Goal: Information Seeking & Learning: Learn about a topic

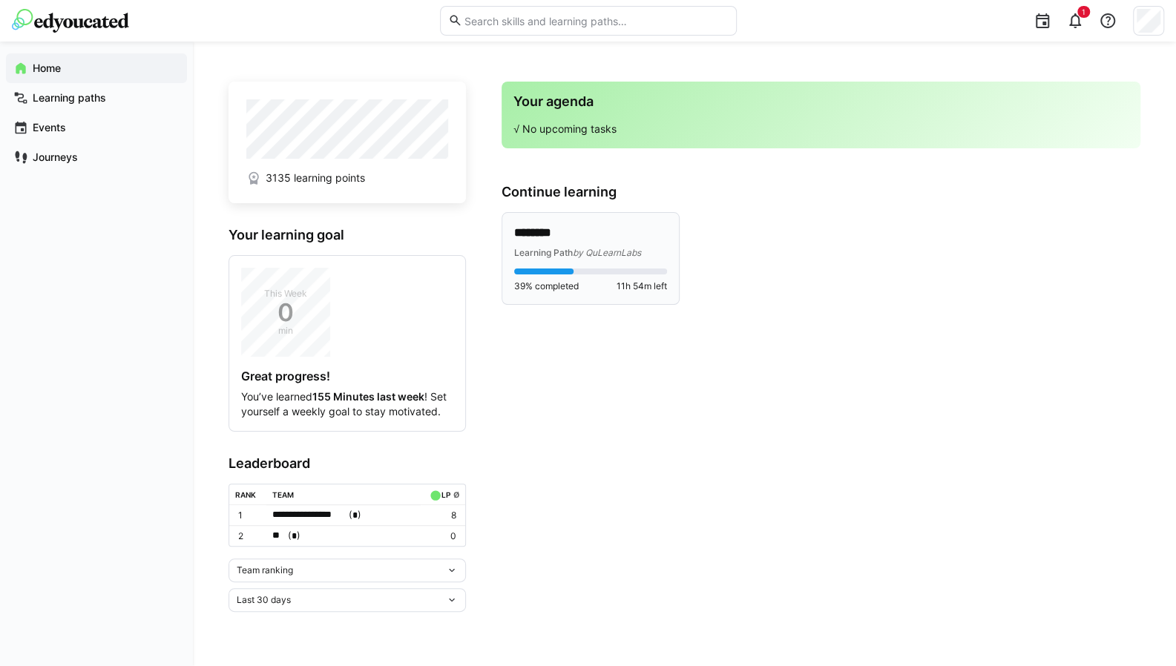
click at [543, 236] on p "********" at bounding box center [591, 233] width 154 height 17
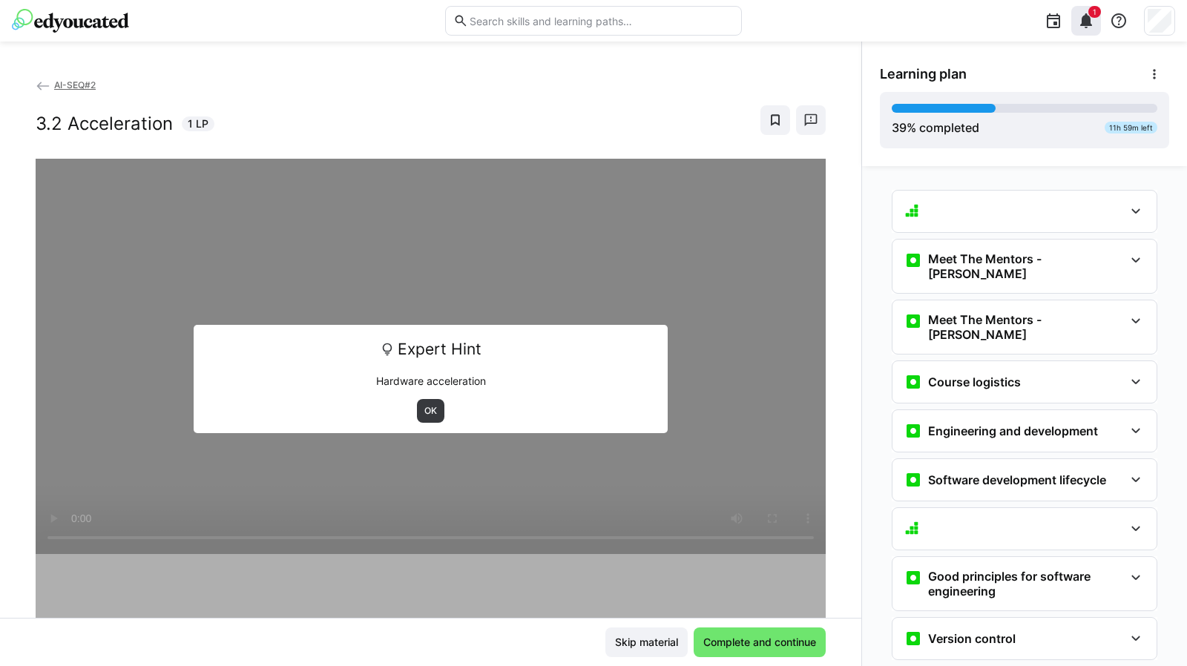
click at [1091, 19] on eds-icon at bounding box center [1087, 21] width 18 height 18
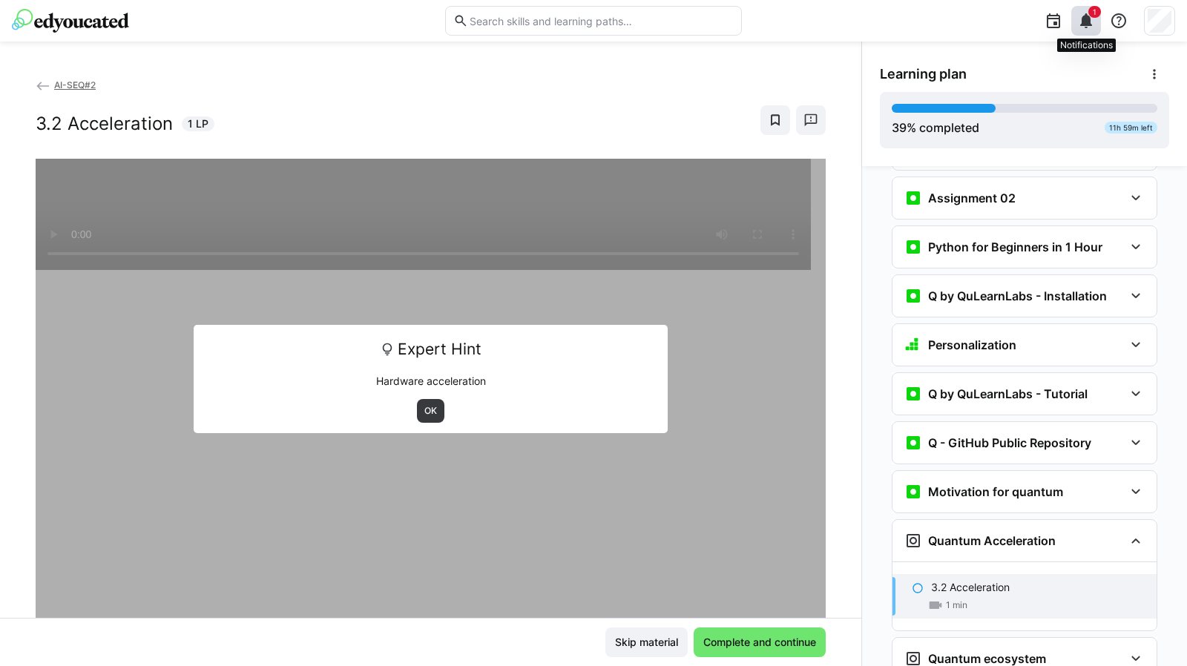
scroll to position [1255, 0]
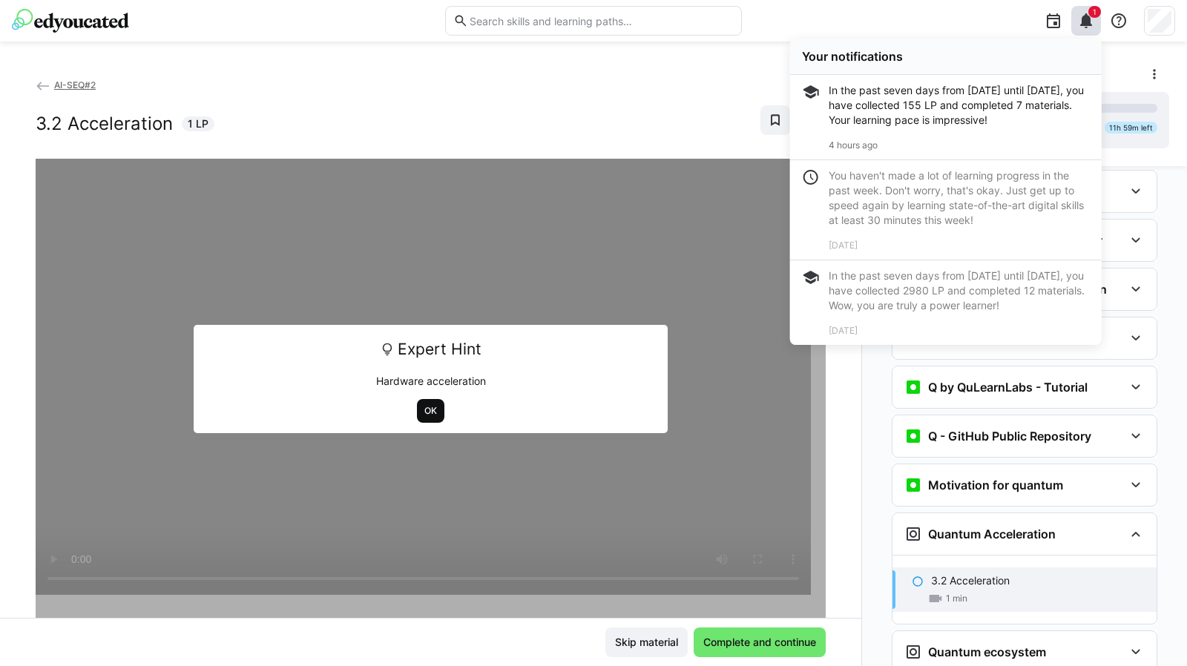
click at [423, 410] on span "OK" at bounding box center [431, 411] width 16 height 12
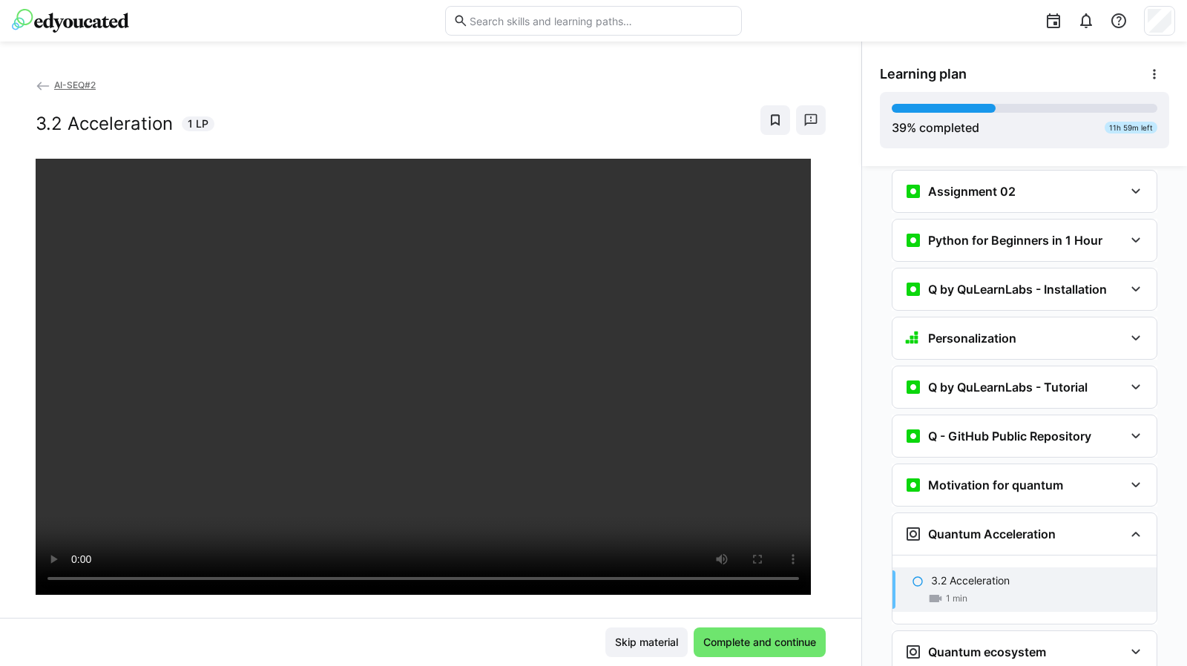
scroll to position [1316, 0]
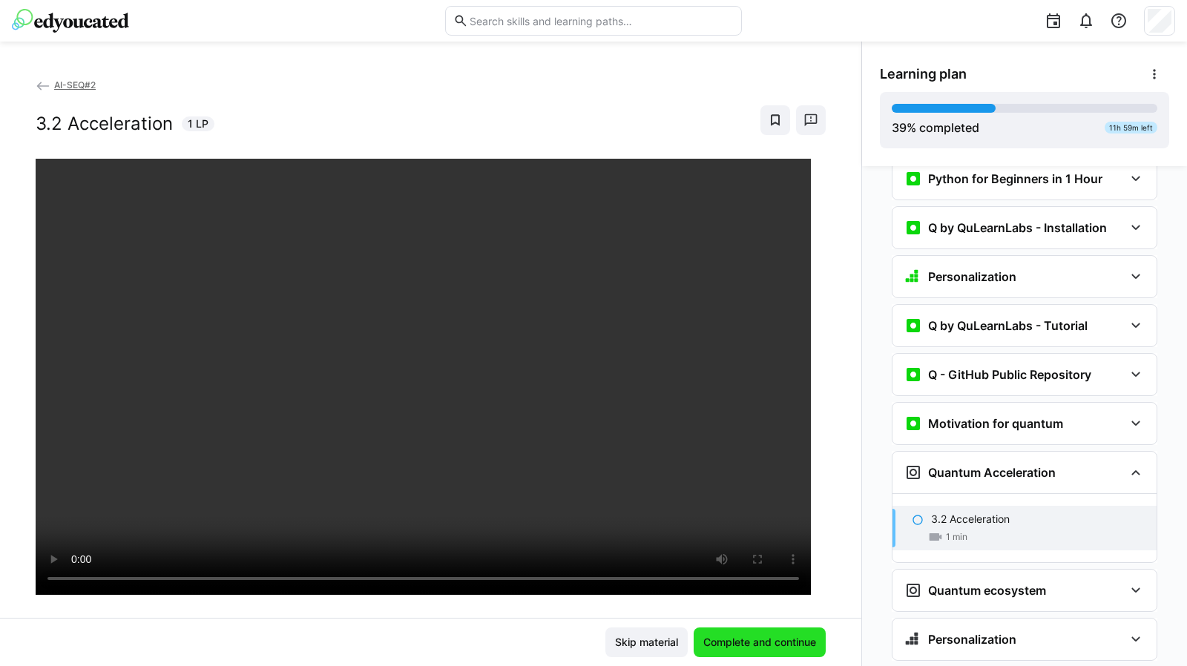
click at [763, 643] on span "Complete and continue" at bounding box center [759, 642] width 117 height 15
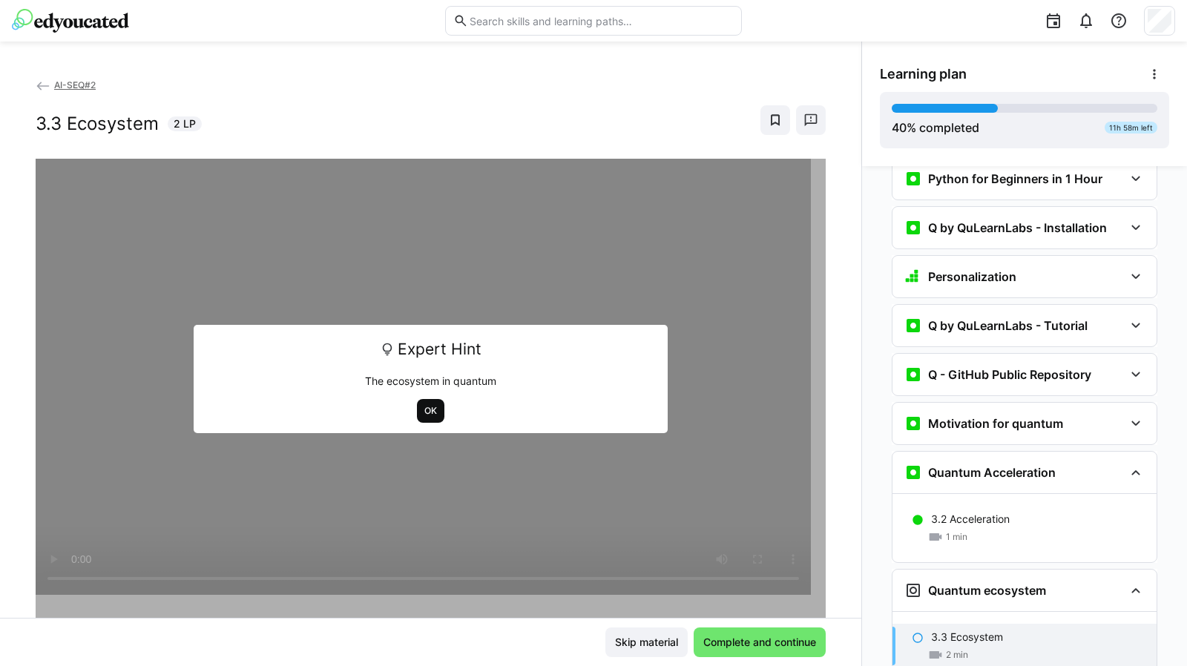
click at [427, 407] on span "OK" at bounding box center [431, 411] width 16 height 12
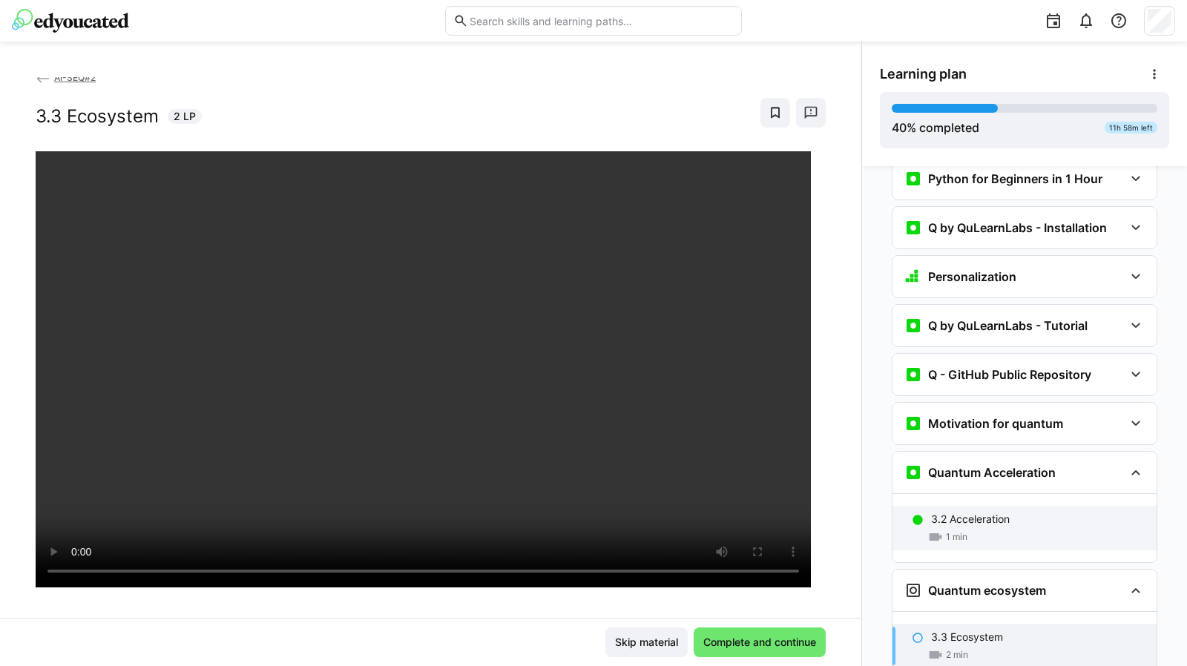
scroll to position [1386, 0]
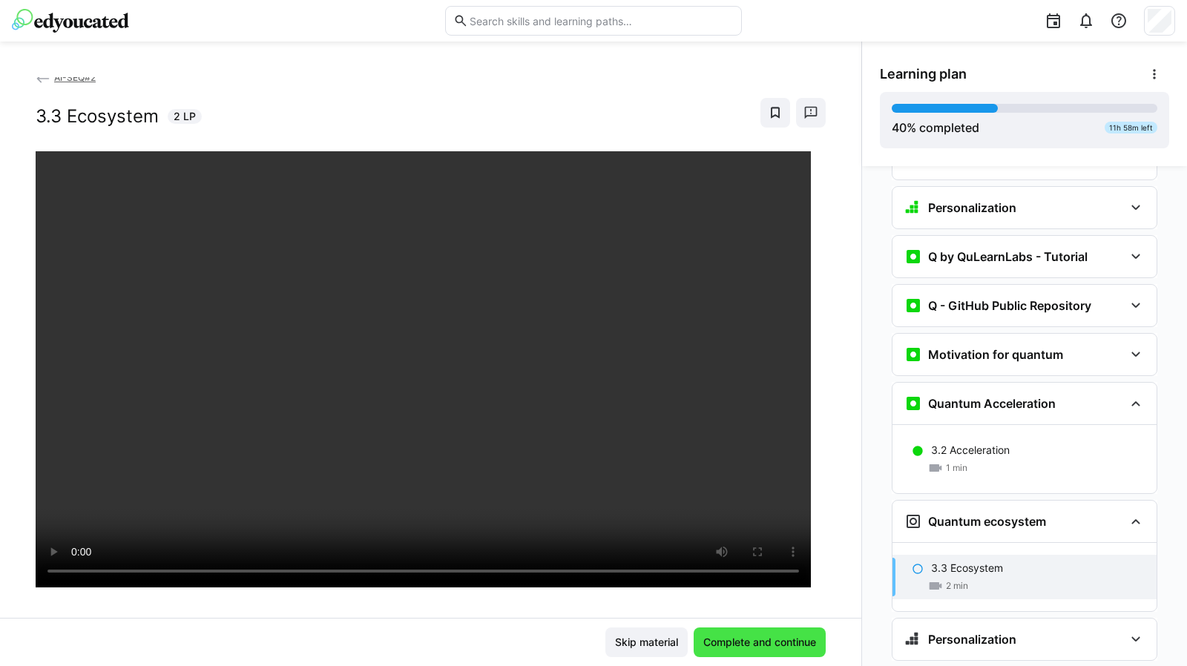
click at [756, 637] on span "Complete and continue" at bounding box center [759, 642] width 117 height 15
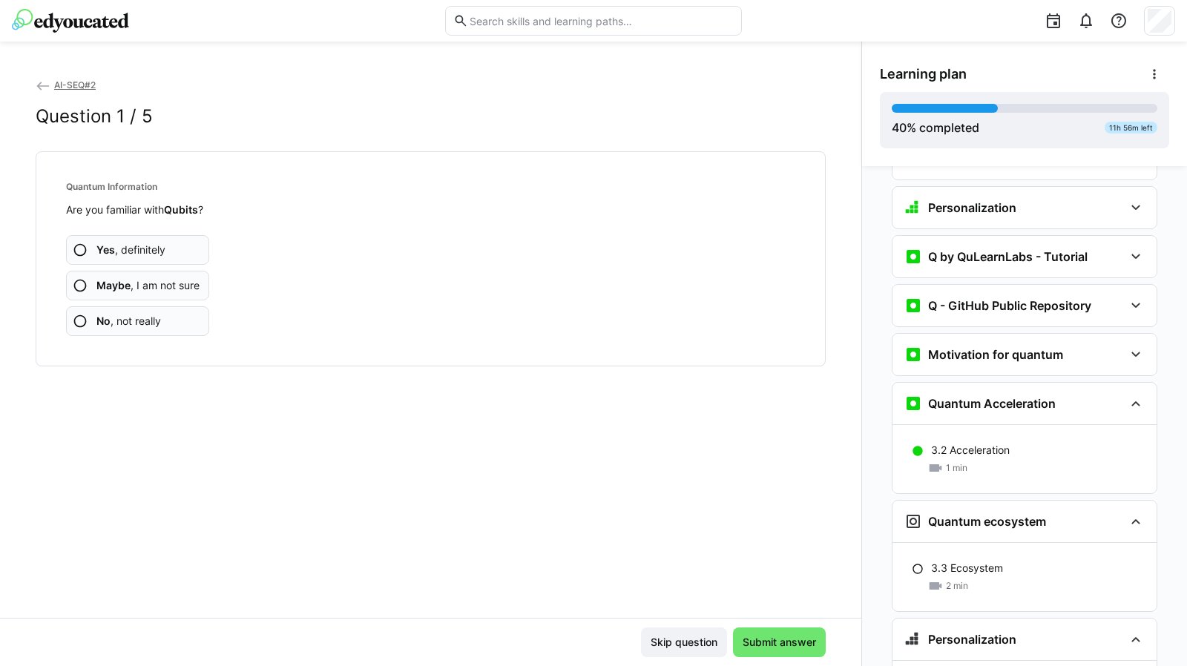
click at [79, 318] on eds-icon at bounding box center [80, 321] width 15 height 15
click at [140, 321] on span "No , not really" at bounding box center [128, 321] width 65 height 15
click at [121, 317] on span "No , not really" at bounding box center [128, 321] width 65 height 15
click at [138, 321] on span "No , not really" at bounding box center [128, 321] width 65 height 15
click at [156, 314] on span "No , not really" at bounding box center [128, 321] width 65 height 15
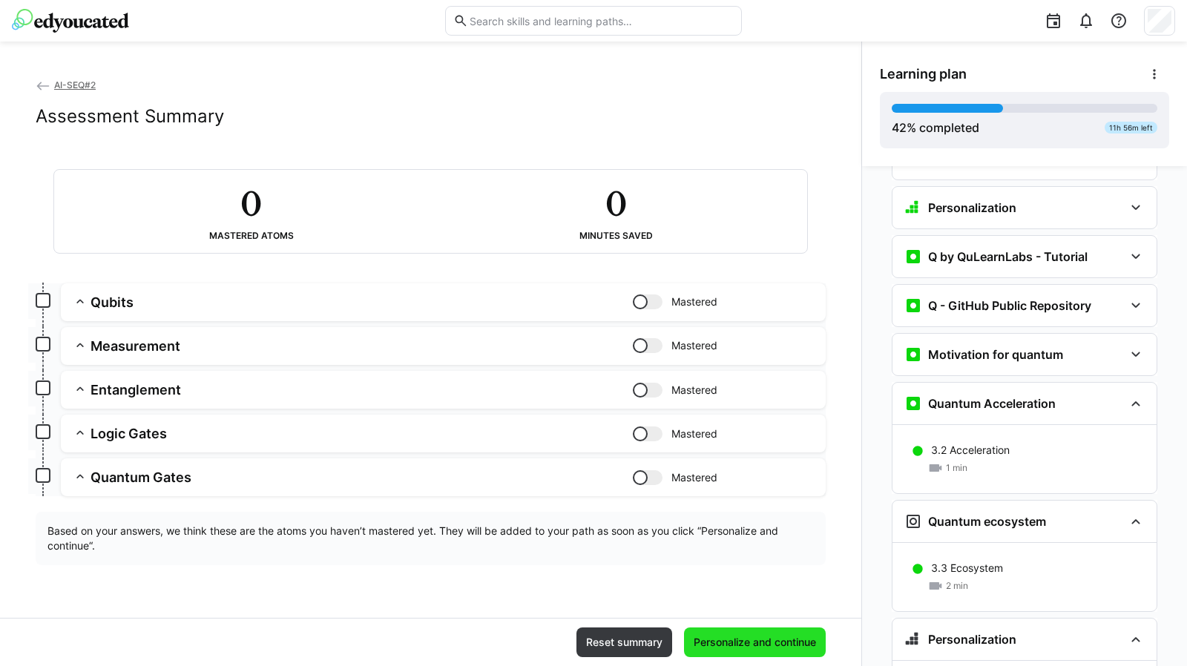
click at [731, 640] on span "Personalize and continue" at bounding box center [755, 642] width 127 height 15
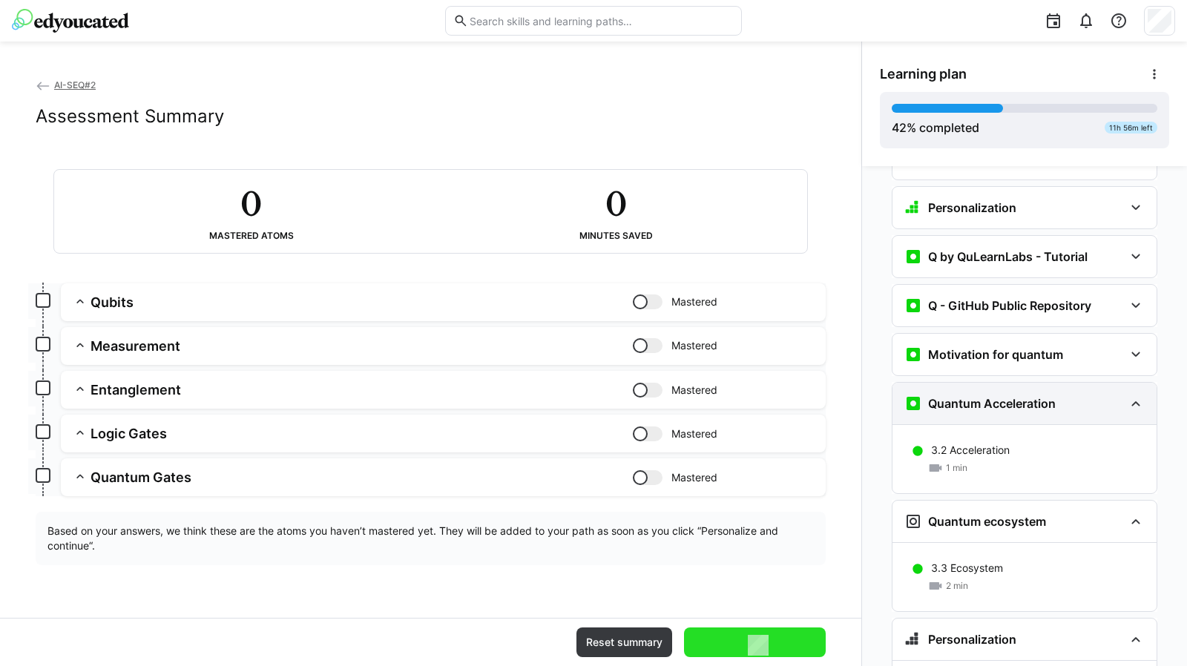
click at [1135, 395] on eds-icon at bounding box center [1136, 404] width 18 height 18
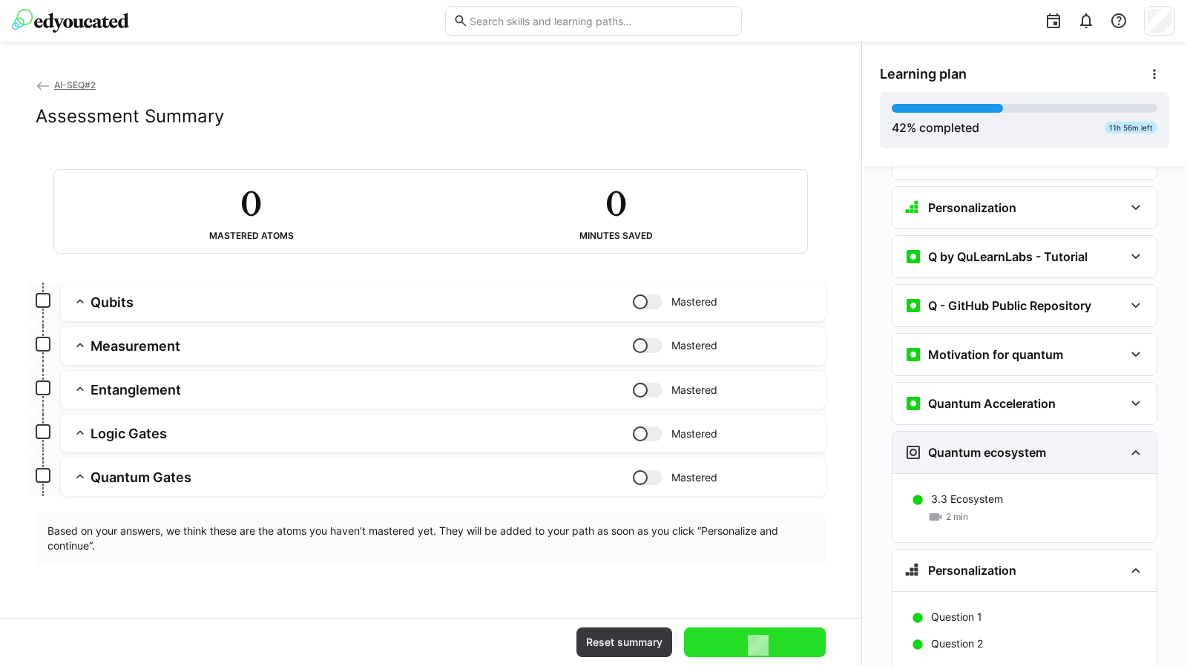
click at [1128, 444] on eds-icon at bounding box center [1136, 453] width 18 height 18
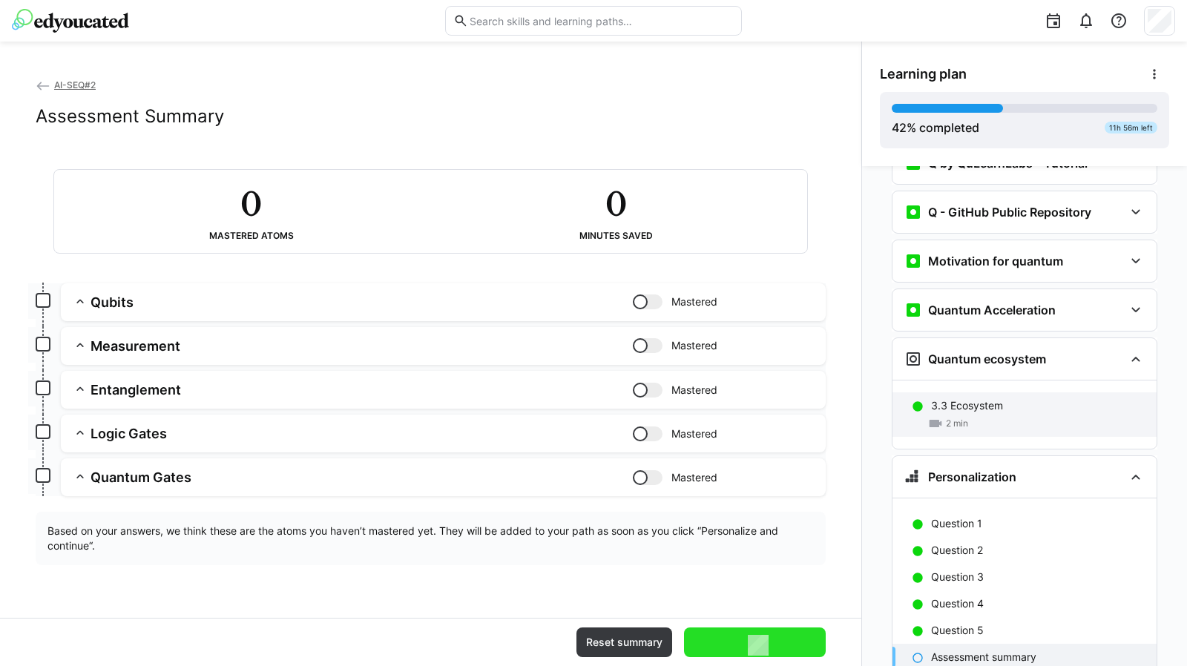
scroll to position [1501, 0]
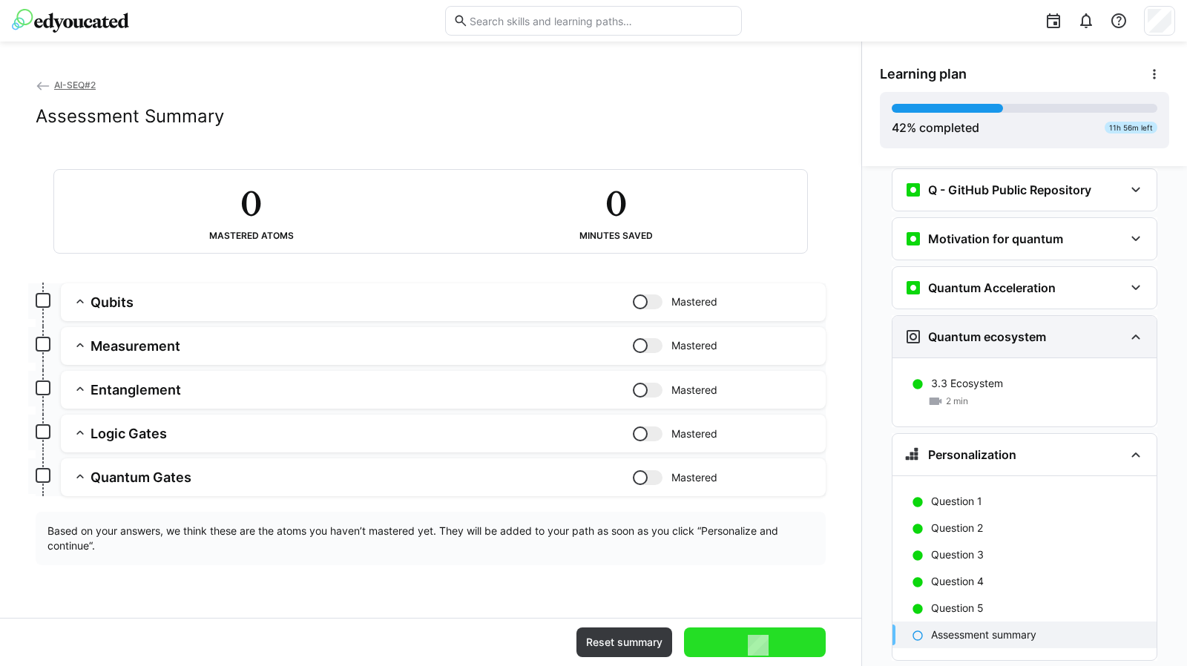
click at [948, 329] on h3 "Quantum ecosystem" at bounding box center [987, 336] width 118 height 15
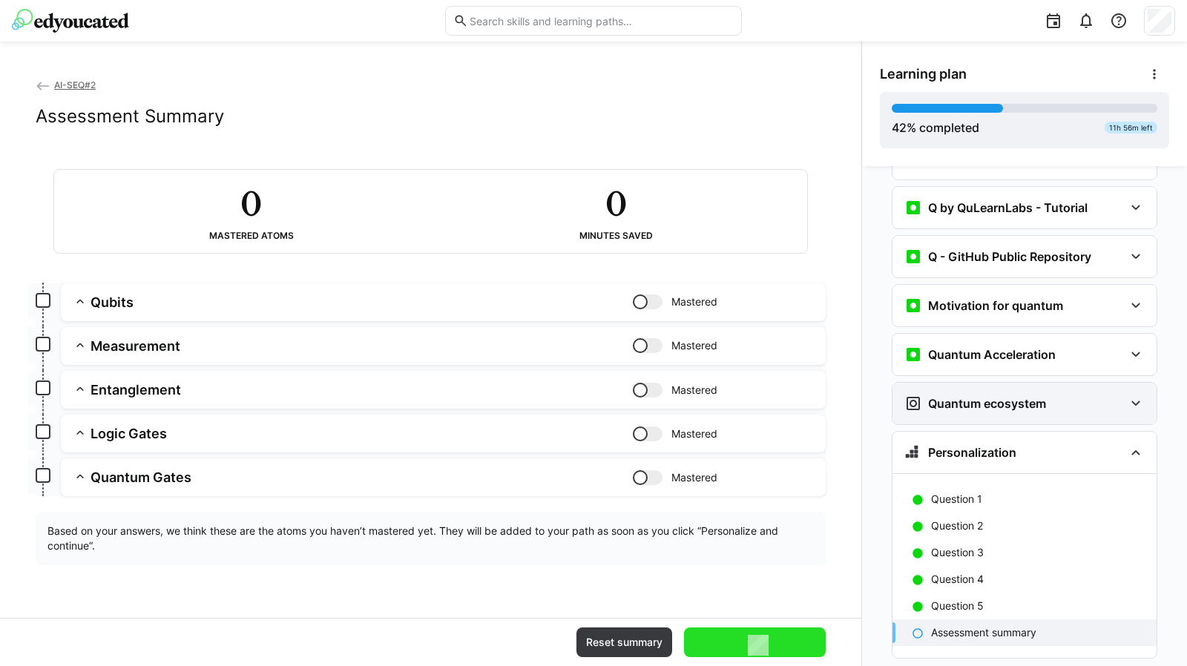
scroll to position [1432, 0]
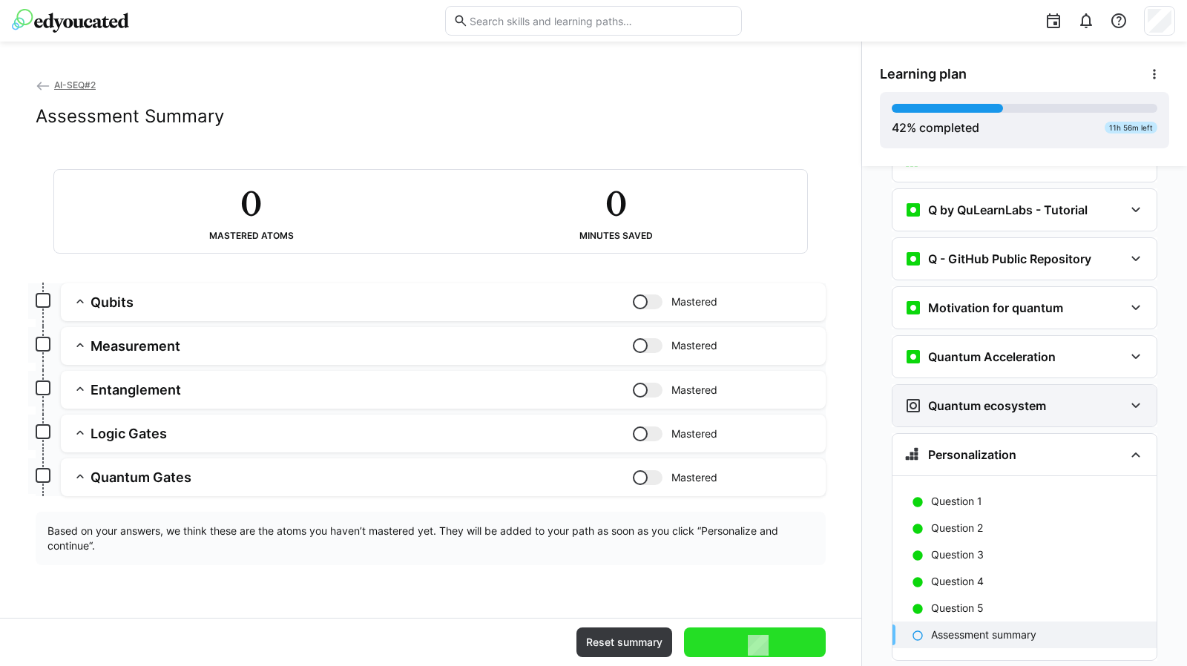
click at [1127, 397] on eds-icon at bounding box center [1136, 406] width 18 height 18
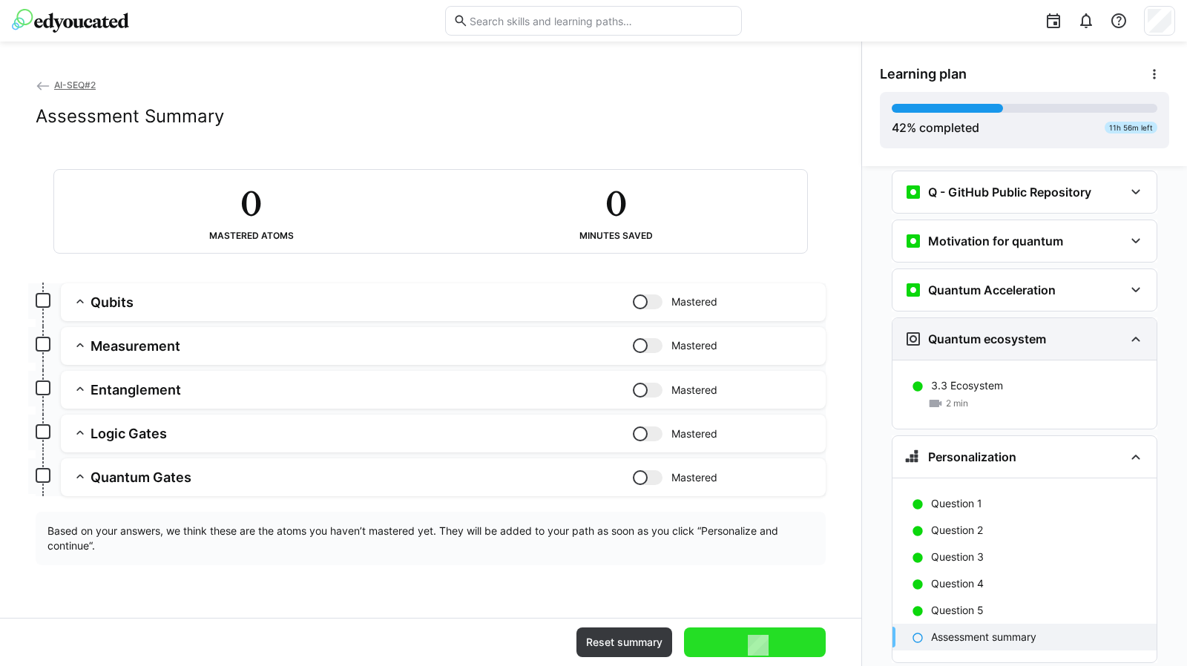
scroll to position [1501, 0]
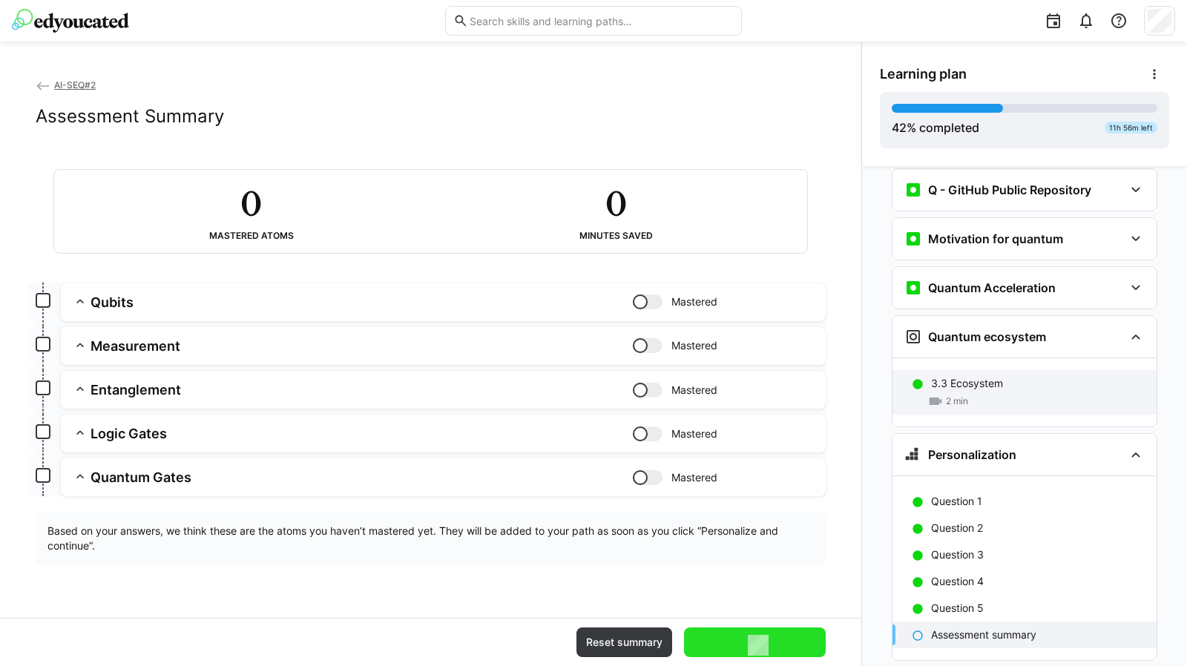
click at [973, 370] on div "3.3 Ecosystem 2 min" at bounding box center [1025, 392] width 264 height 45
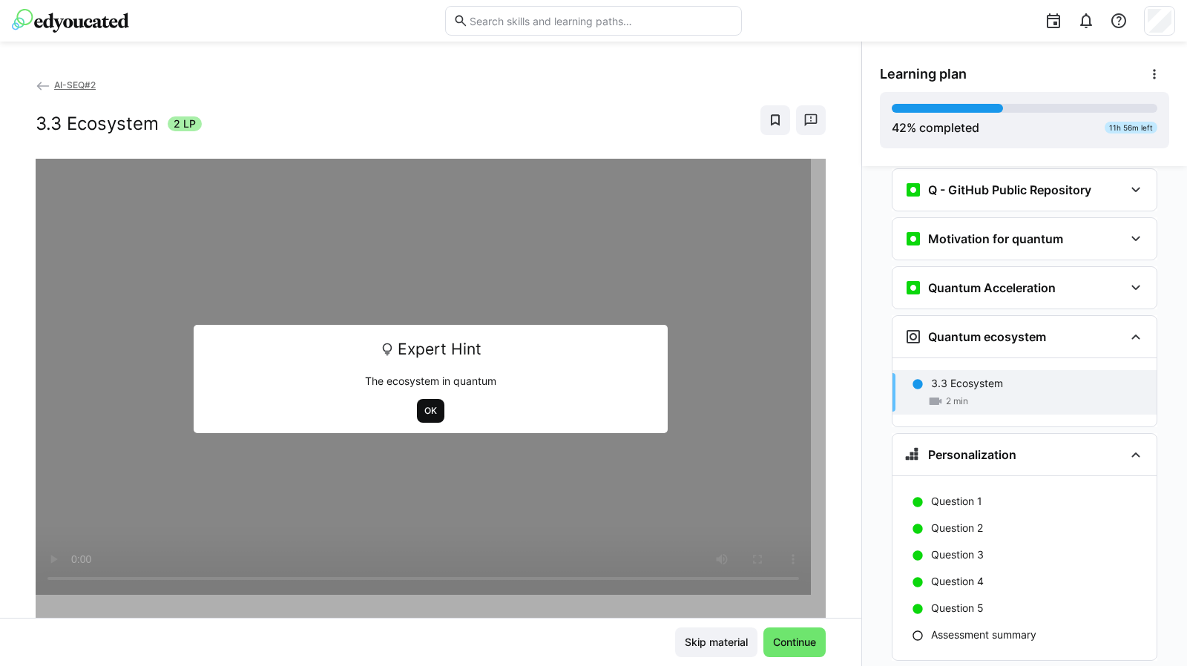
click at [433, 418] on span "OK" at bounding box center [430, 411] width 27 height 24
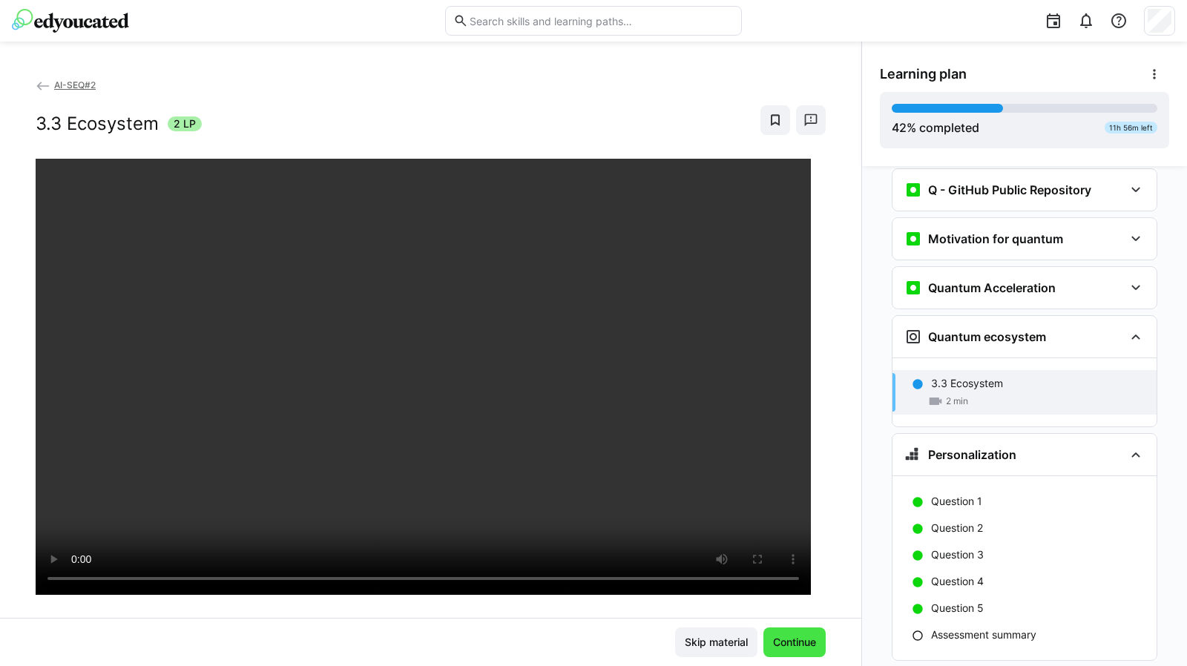
click at [781, 643] on span "Continue" at bounding box center [794, 642] width 47 height 15
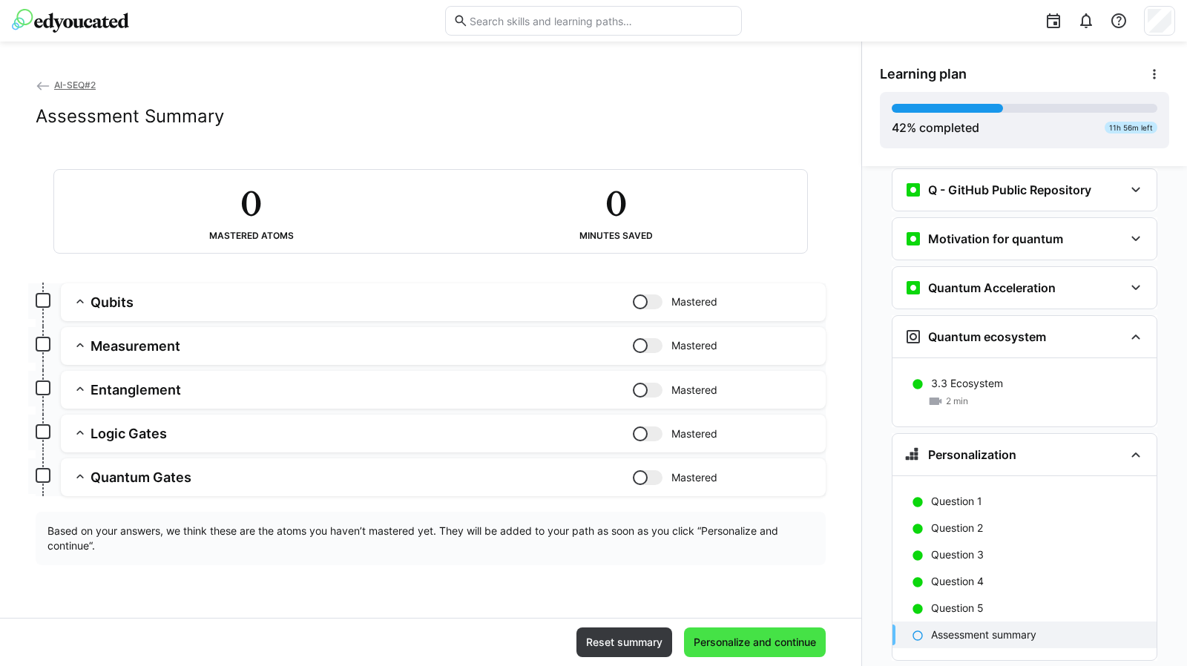
click at [770, 640] on span "Personalize and continue" at bounding box center [755, 642] width 127 height 15
click at [983, 622] on div "Assessment summary" at bounding box center [1025, 635] width 264 height 27
click at [47, 298] on app-box at bounding box center [43, 300] width 15 height 15
click at [42, 344] on app-box at bounding box center [43, 344] width 15 height 15
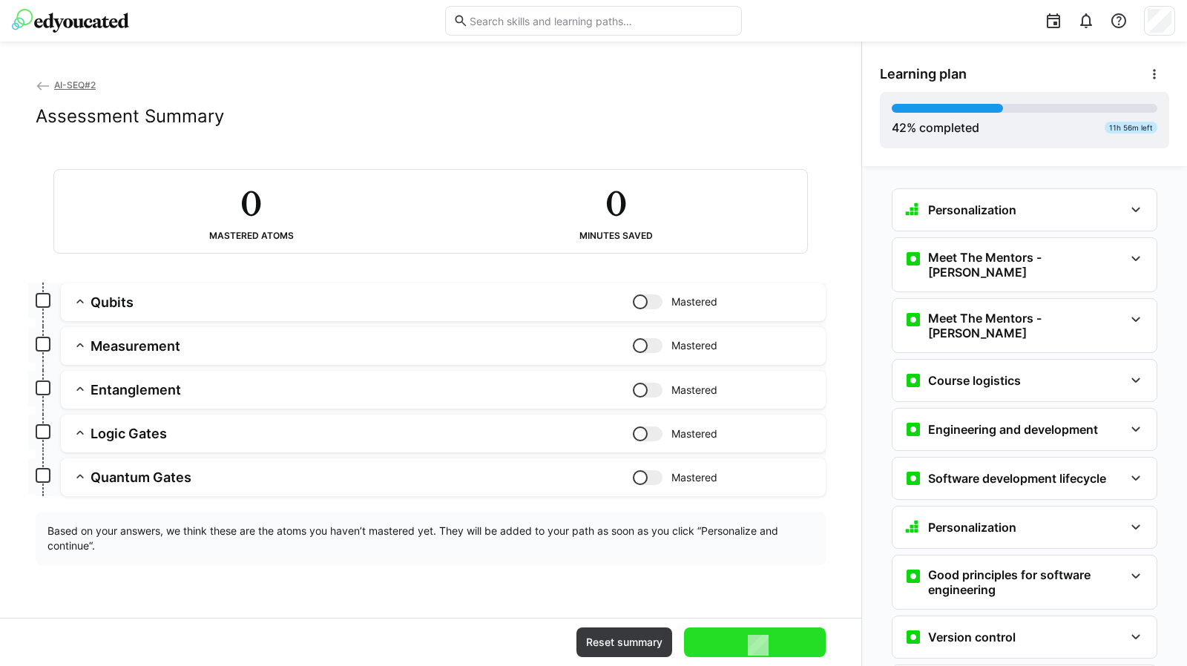
scroll to position [0, 0]
click at [1129, 212] on eds-icon at bounding box center [1136, 212] width 18 height 18
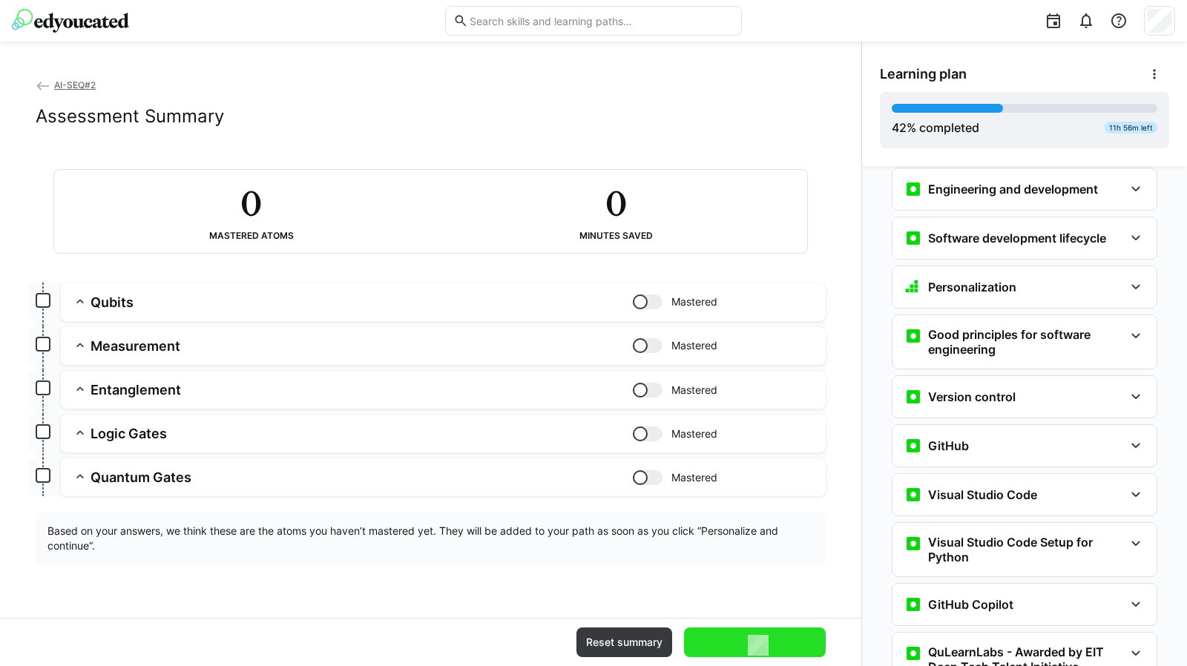
scroll to position [427, 0]
click at [1129, 278] on eds-icon at bounding box center [1136, 287] width 18 height 18
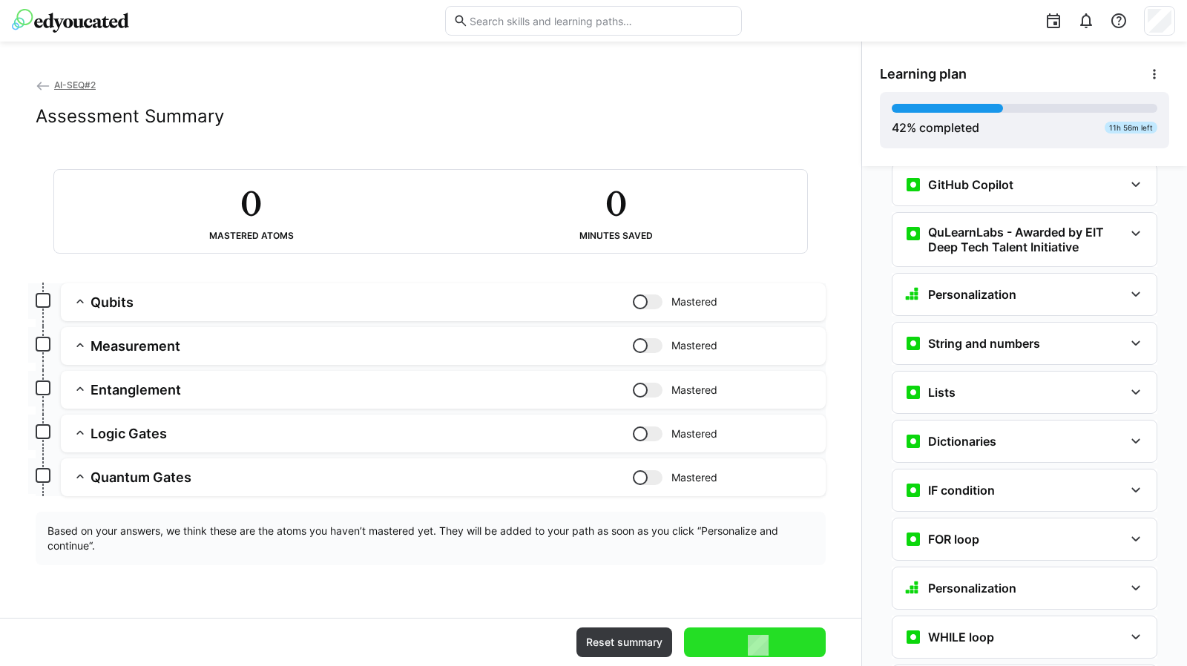
scroll to position [1032, 0]
click at [1128, 285] on eds-icon at bounding box center [1136, 294] width 18 height 18
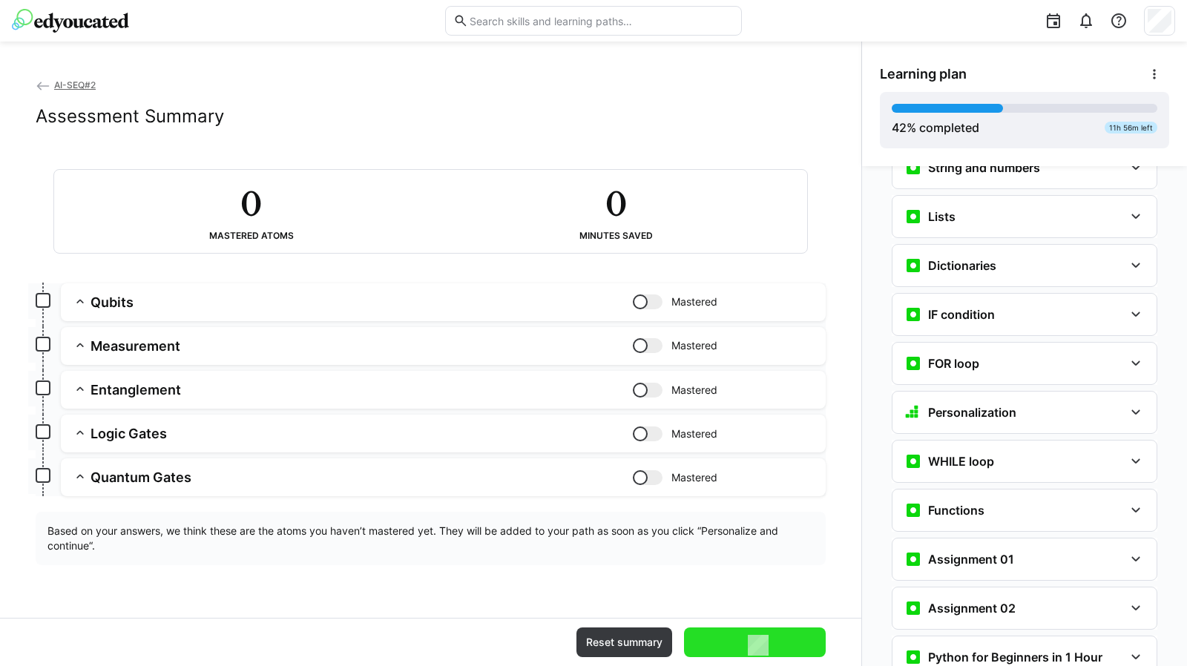
scroll to position [1396, 0]
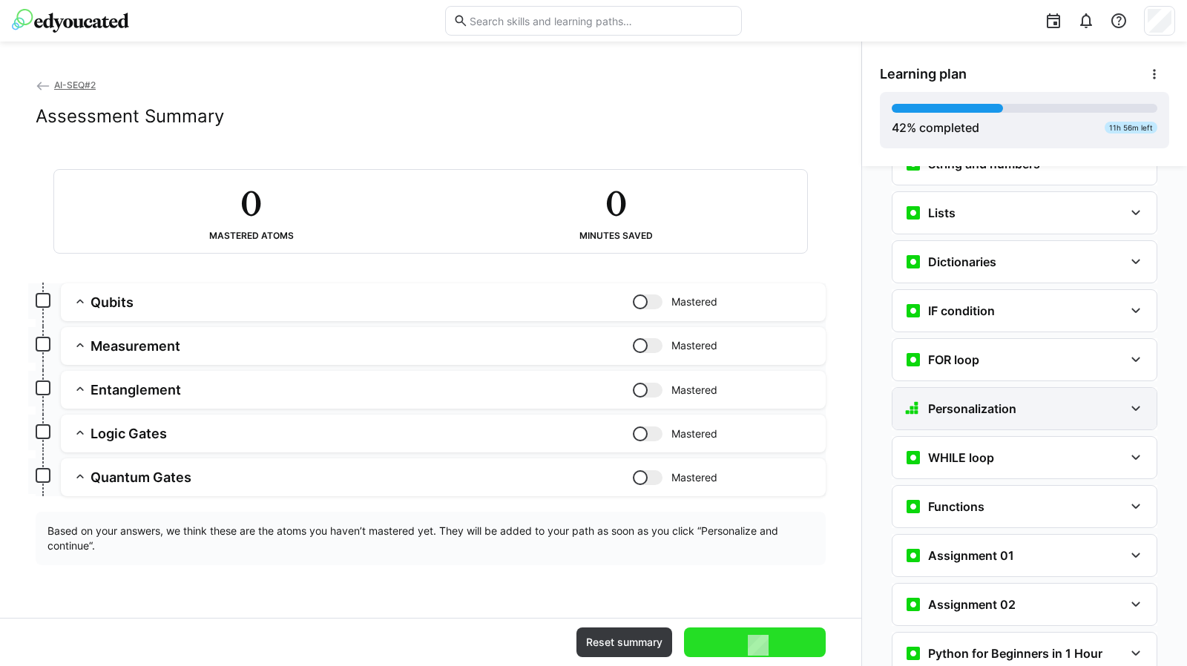
click at [1130, 400] on eds-icon at bounding box center [1136, 409] width 18 height 18
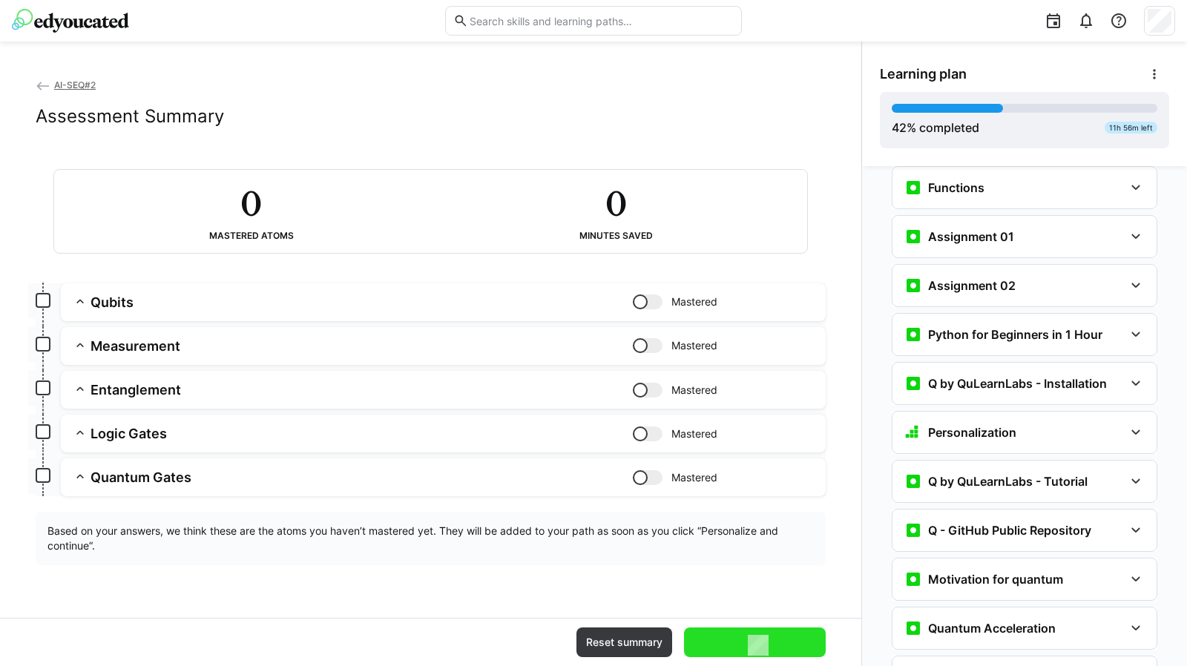
scroll to position [1901, 0]
click at [1112, 423] on div "Personalization" at bounding box center [1015, 432] width 220 height 18
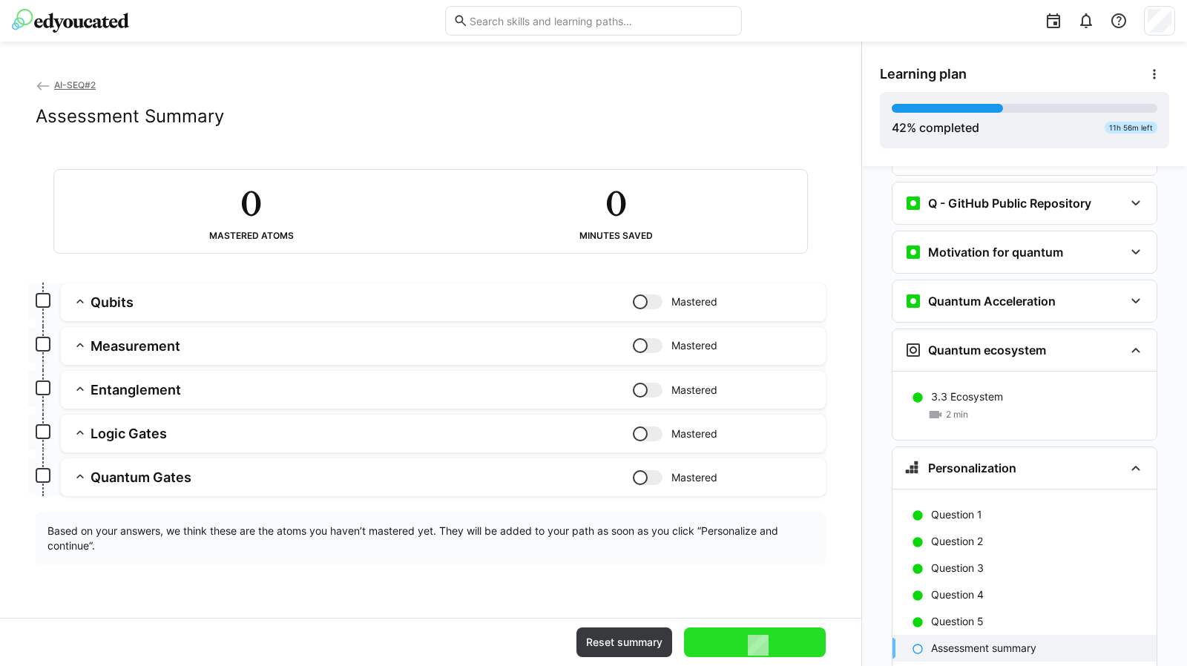
scroll to position [2425, 0]
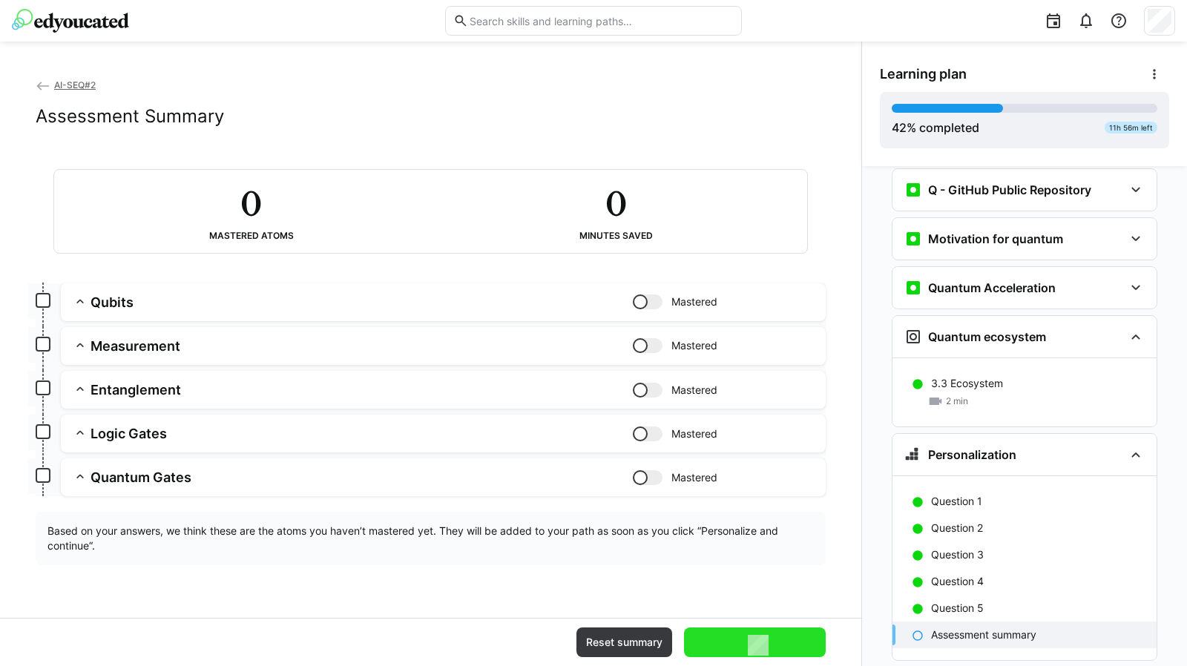
click at [1017, 628] on p "Assessment summary" at bounding box center [983, 635] width 105 height 15
click at [586, 636] on span "Reset summary" at bounding box center [624, 642] width 81 height 15
click at [600, 639] on span "Reset summary" at bounding box center [624, 642] width 81 height 15
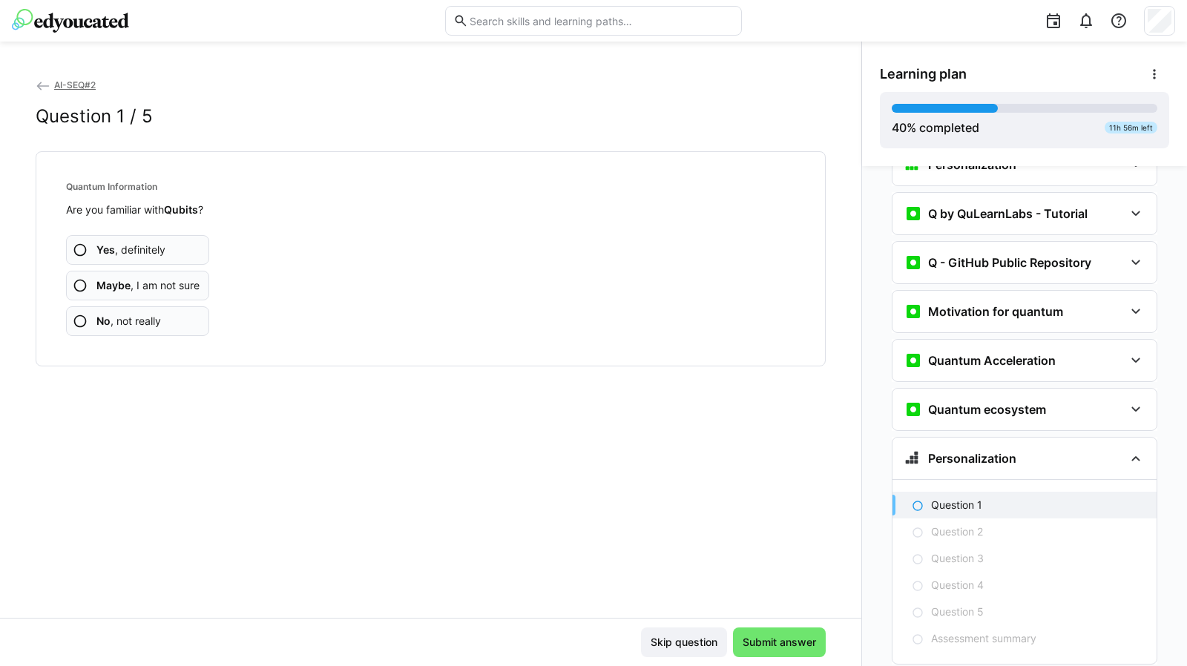
scroll to position [1432, 0]
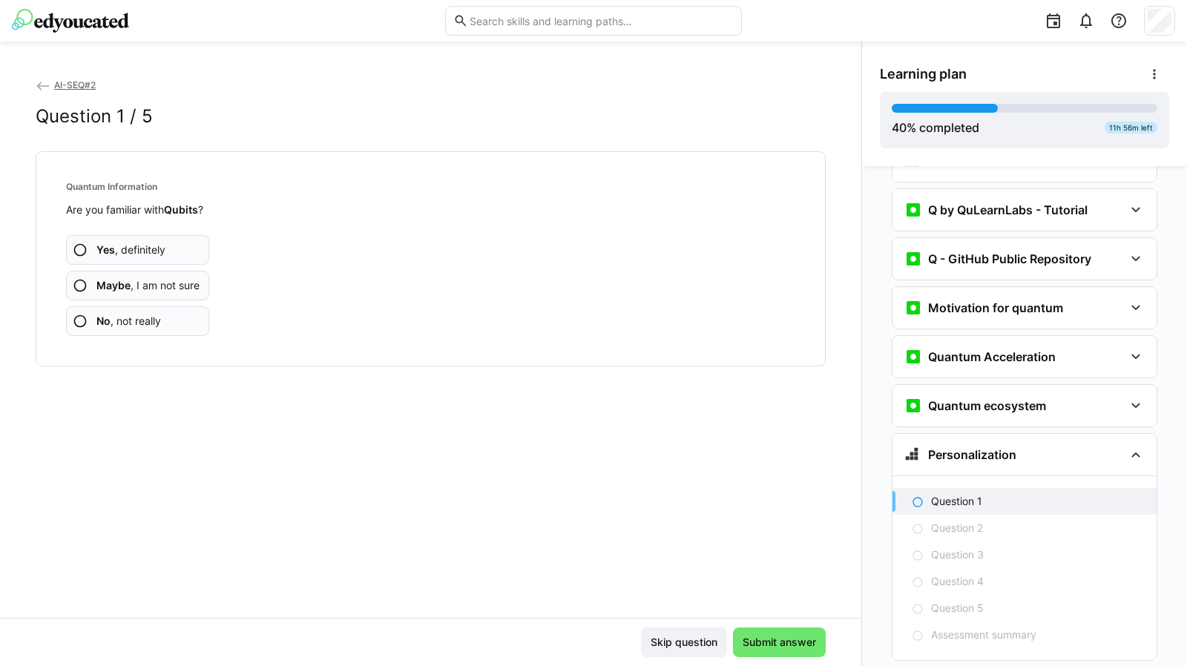
click at [797, 614] on div "AI-SEQ#2 Question 1 / 5 Quantum Information Are you familiar with Qubits ? Yes …" at bounding box center [431, 347] width 862 height 541
click at [128, 318] on span "No , not really" at bounding box center [128, 321] width 65 height 15
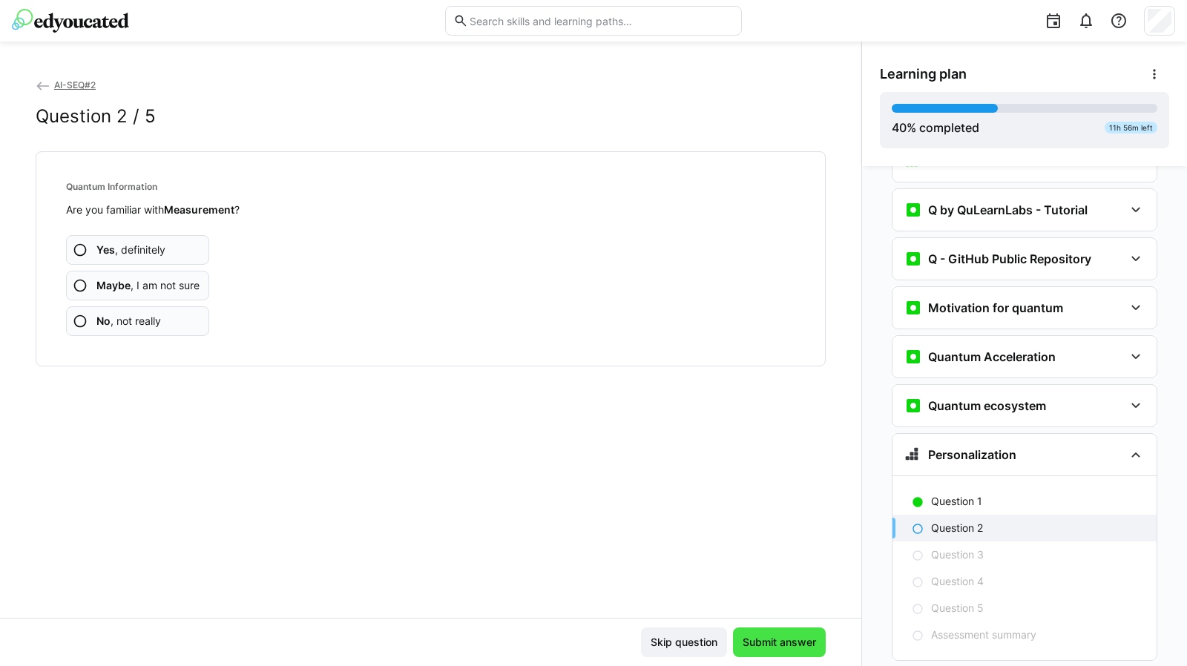
click at [762, 643] on span "Submit answer" at bounding box center [780, 642] width 78 height 15
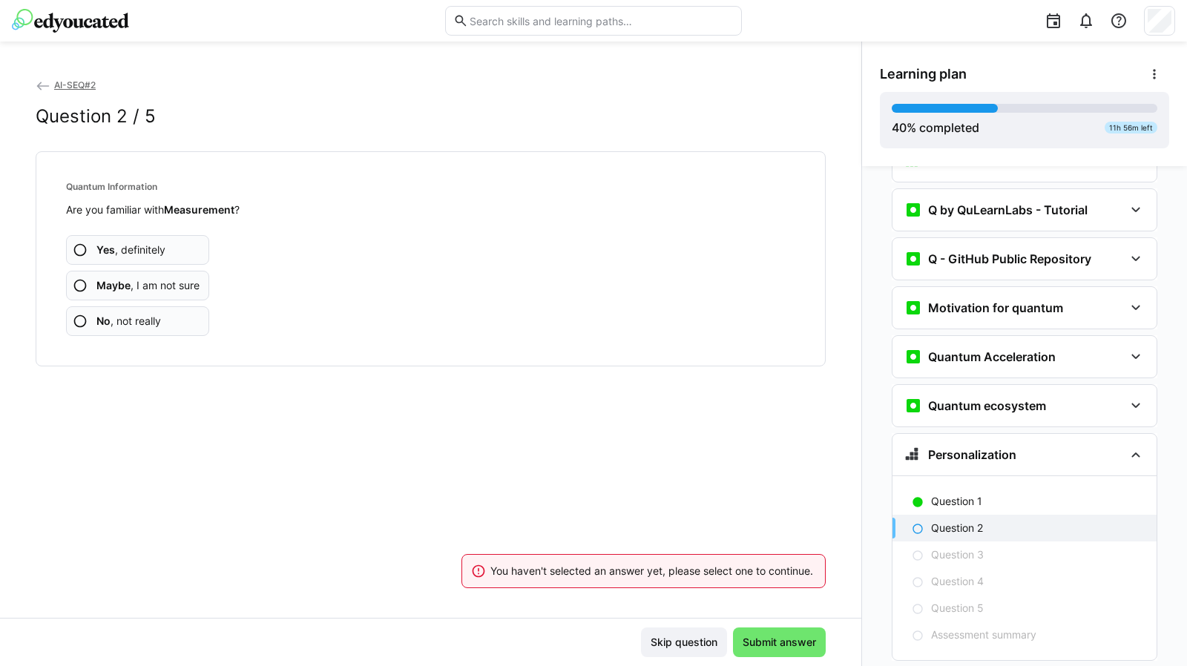
click at [127, 321] on span "No , not really" at bounding box center [128, 321] width 65 height 15
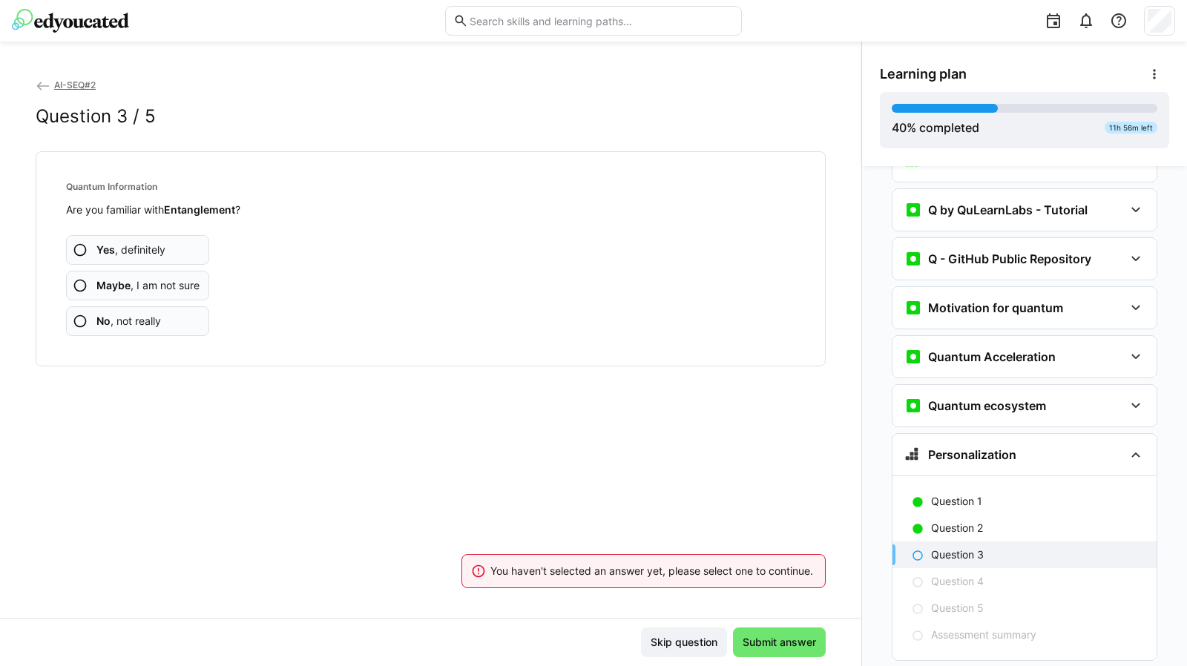
click at [147, 312] on app-assessment-question-radio "No , not really" at bounding box center [137, 321] width 143 height 30
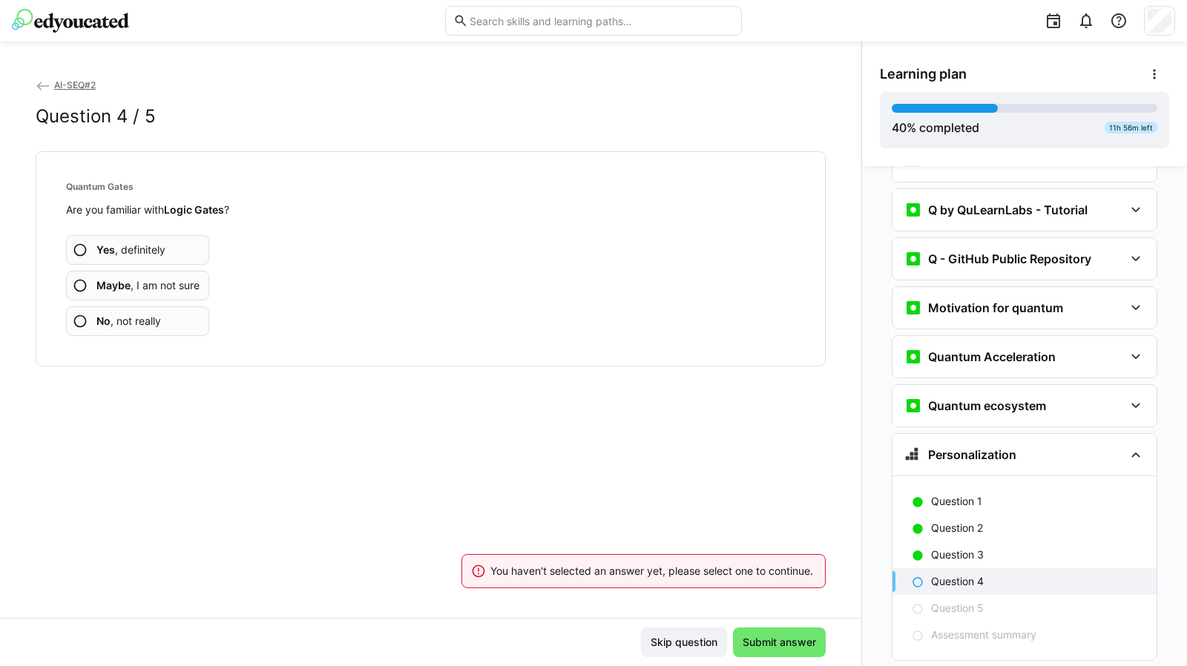
click at [147, 312] on app-assessment-question-radio "No , not really" at bounding box center [137, 321] width 143 height 30
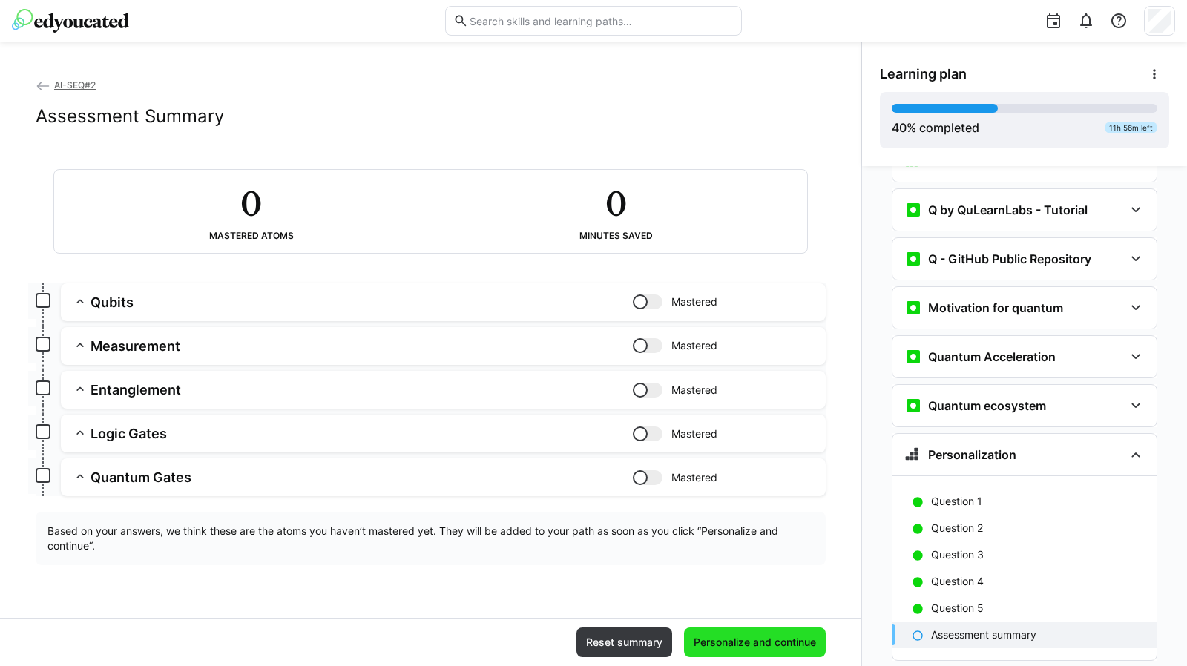
click at [779, 635] on span "Personalize and continue" at bounding box center [755, 642] width 127 height 15
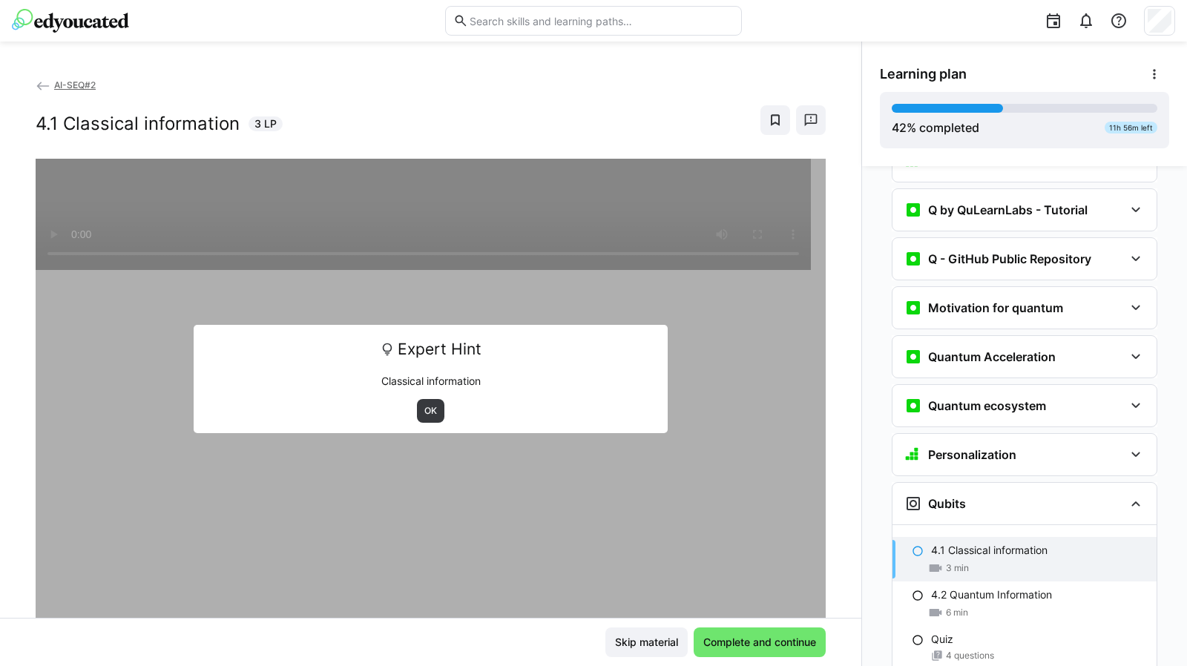
scroll to position [1708, 0]
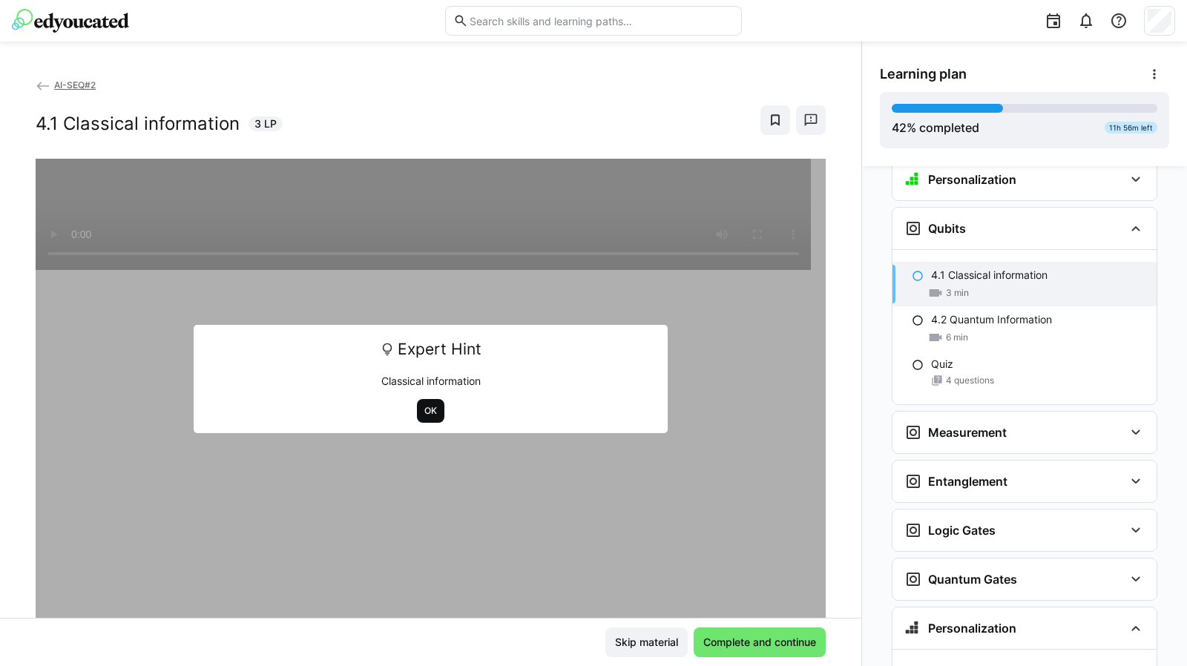
click at [424, 413] on span "OK" at bounding box center [431, 411] width 16 height 12
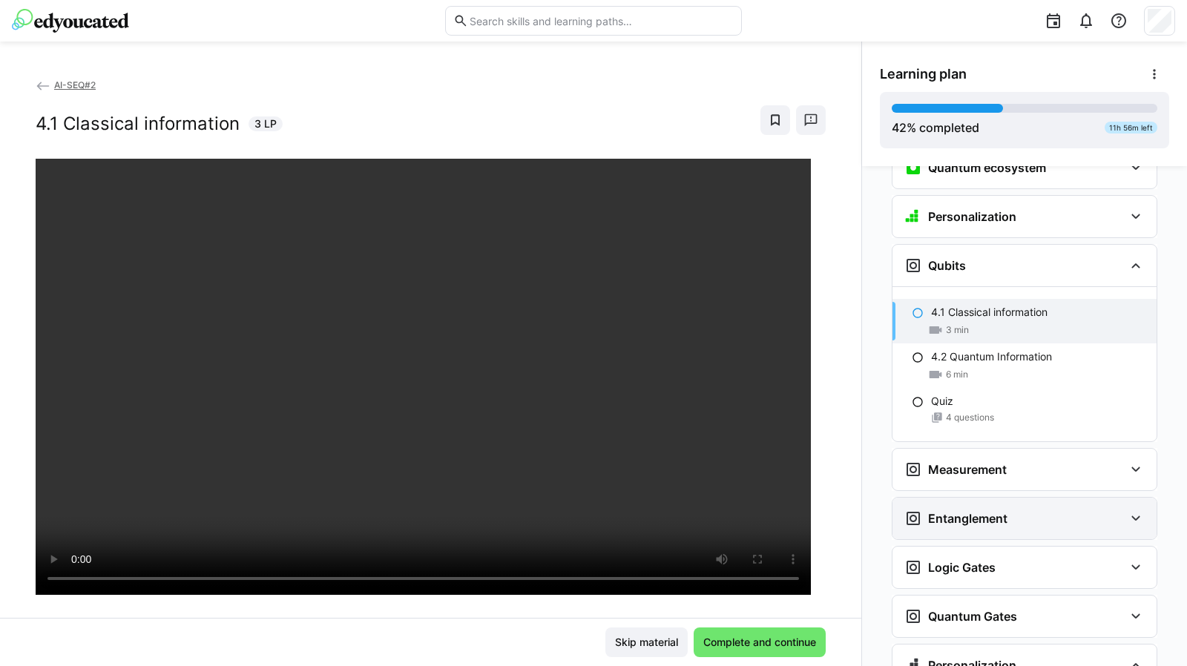
scroll to position [1687, 0]
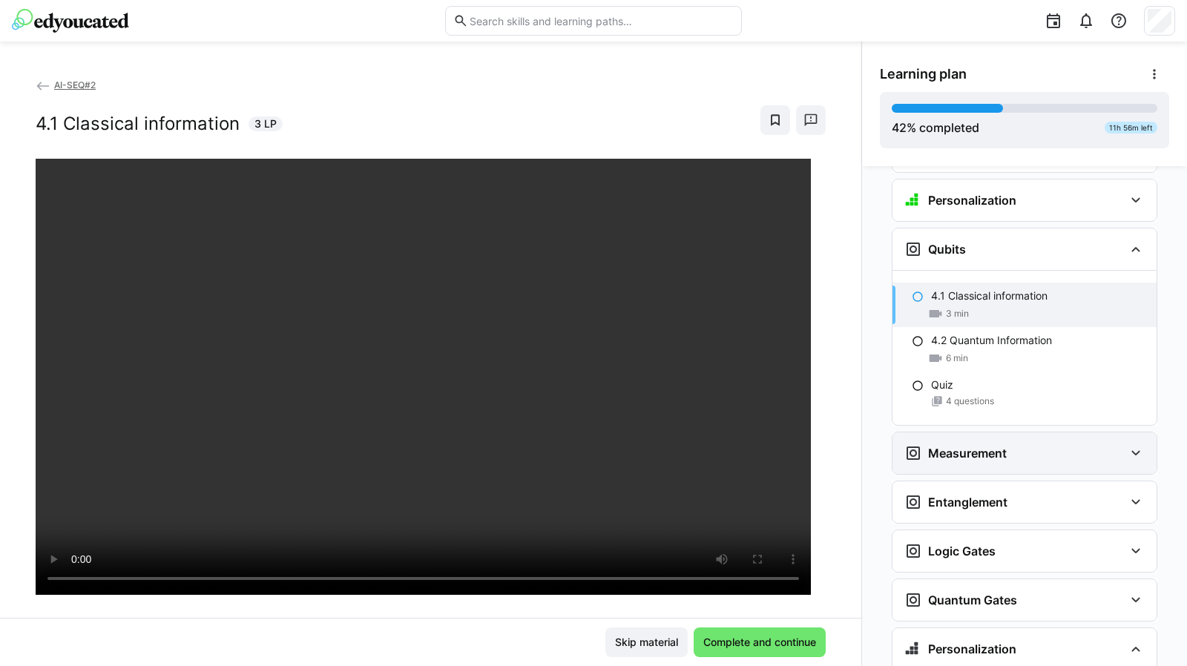
click at [1127, 445] on eds-icon at bounding box center [1136, 454] width 18 height 18
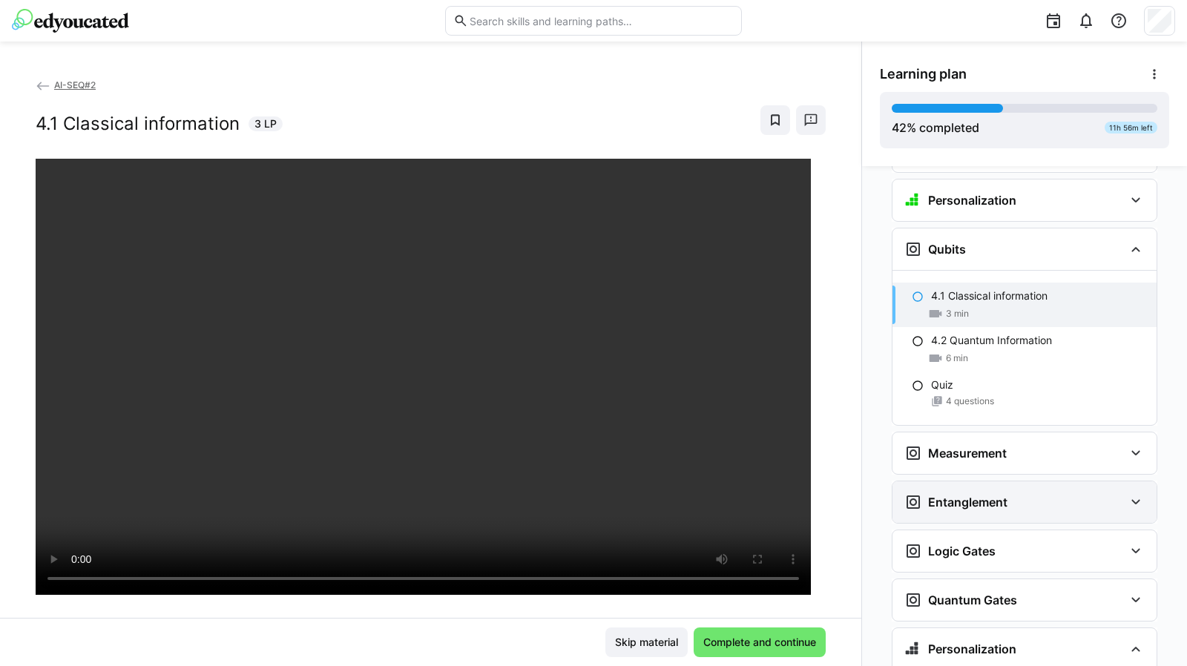
click at [1131, 494] on eds-icon at bounding box center [1136, 503] width 18 height 18
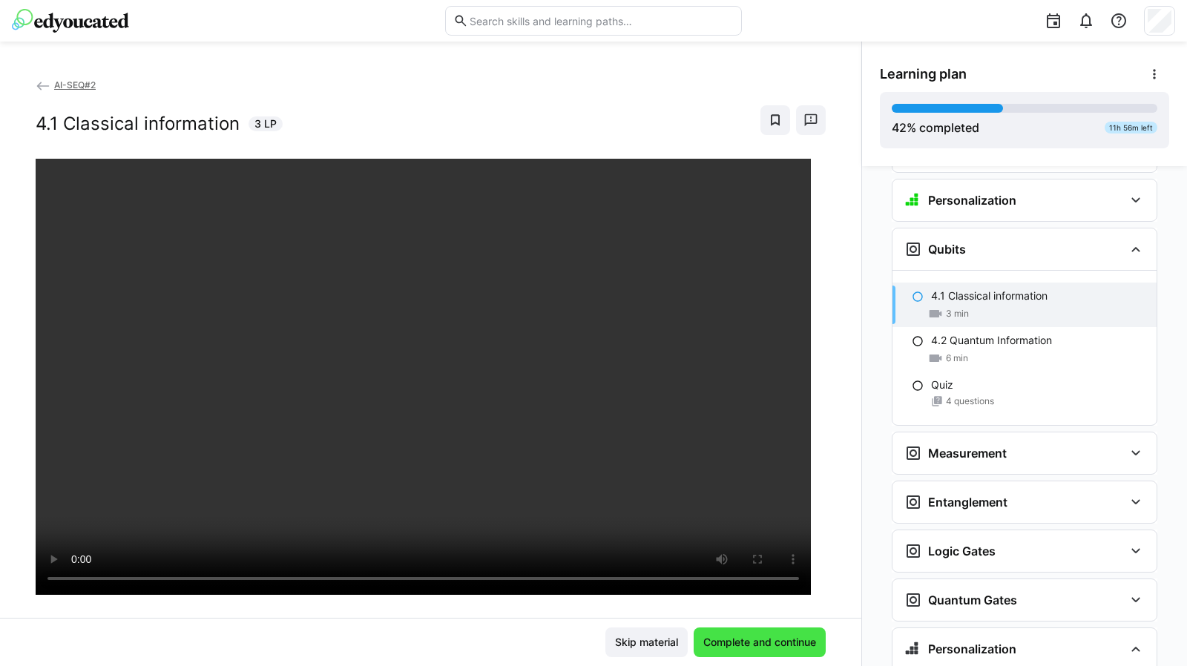
click at [715, 640] on span "Complete and continue" at bounding box center [759, 642] width 117 height 15
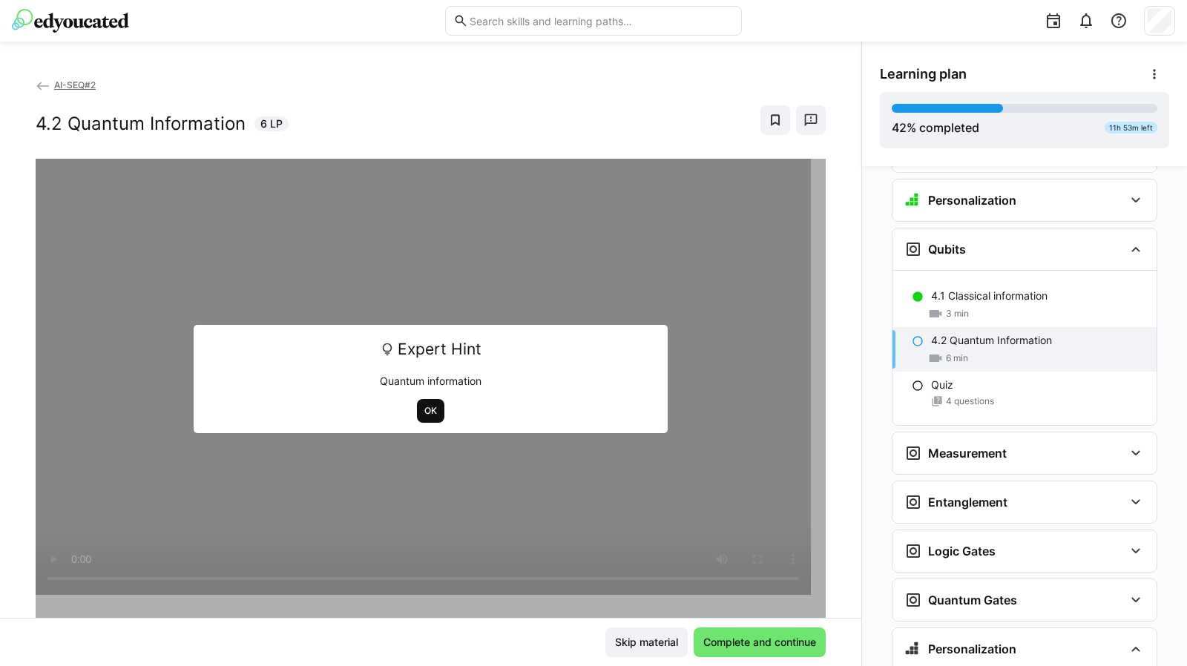
click at [427, 412] on span "OK" at bounding box center [431, 411] width 16 height 12
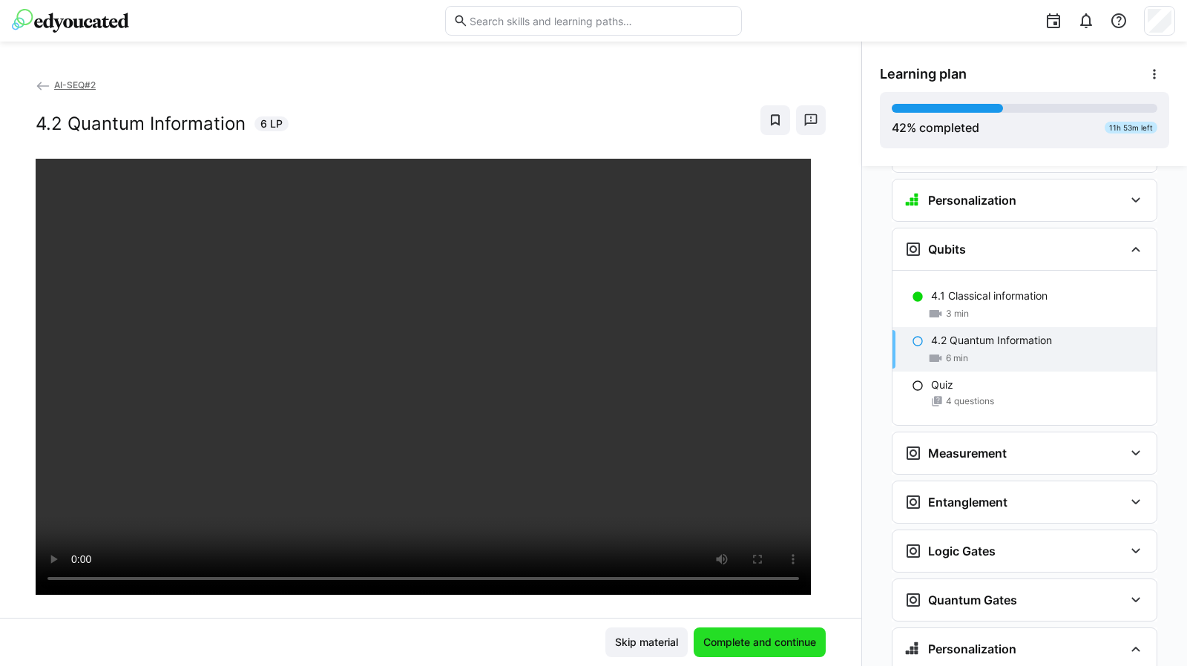
click at [758, 640] on span "Complete and continue" at bounding box center [759, 642] width 117 height 15
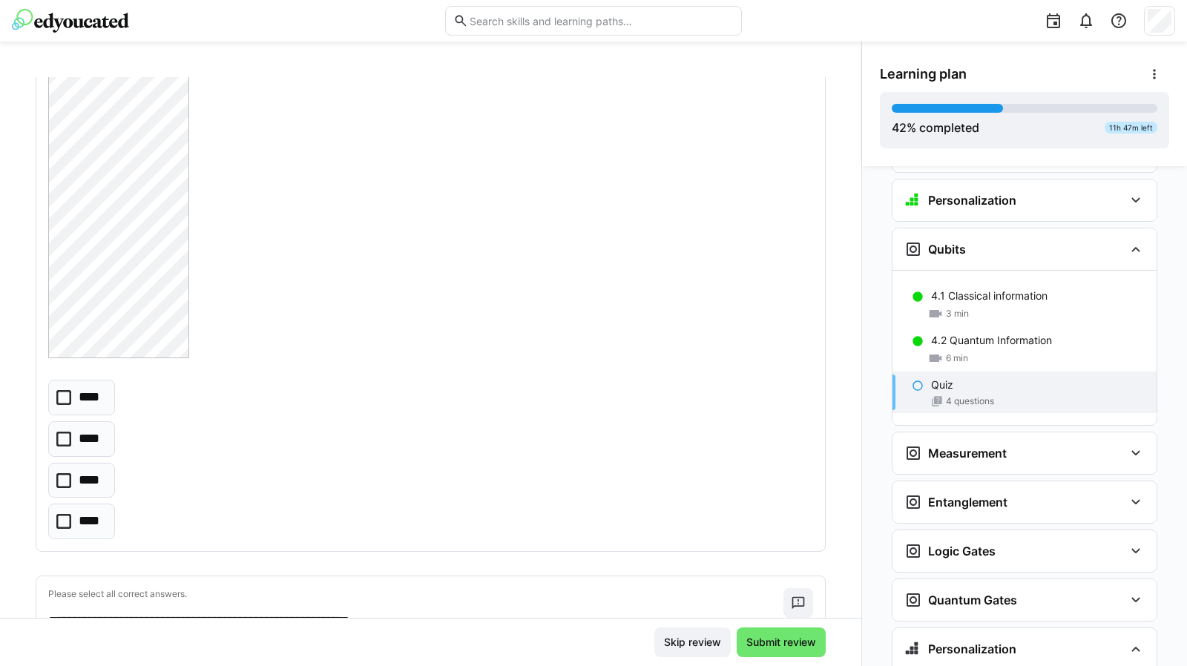
scroll to position [662, 0]
click at [68, 476] on icon at bounding box center [63, 479] width 15 height 15
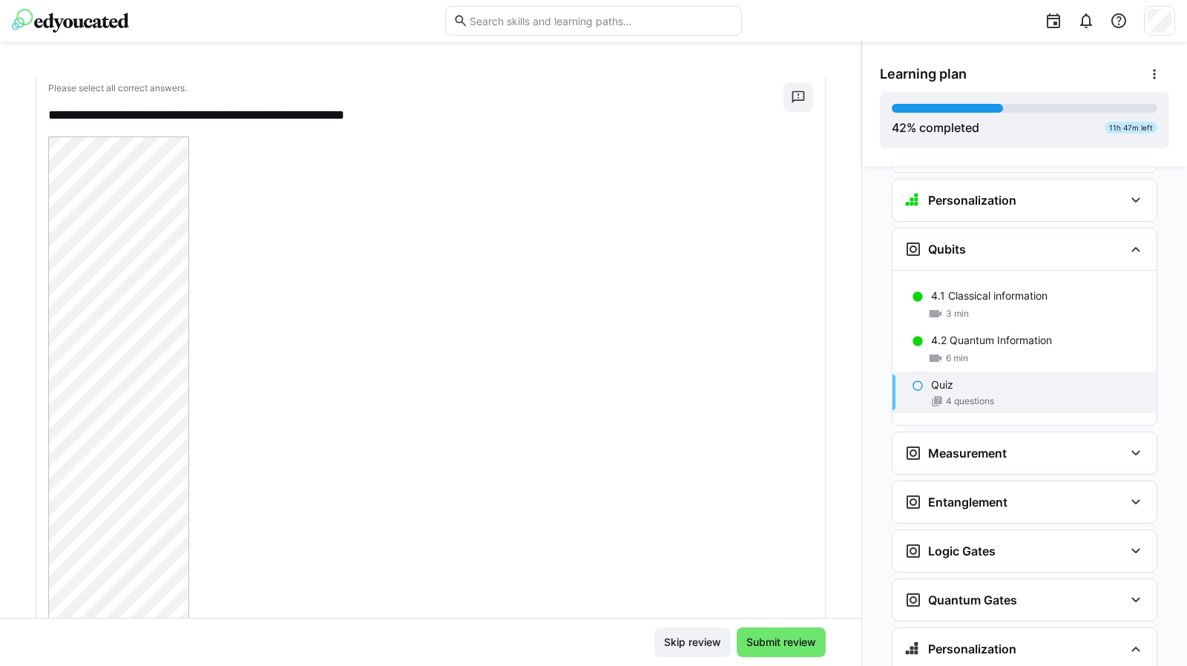
scroll to position [0, 0]
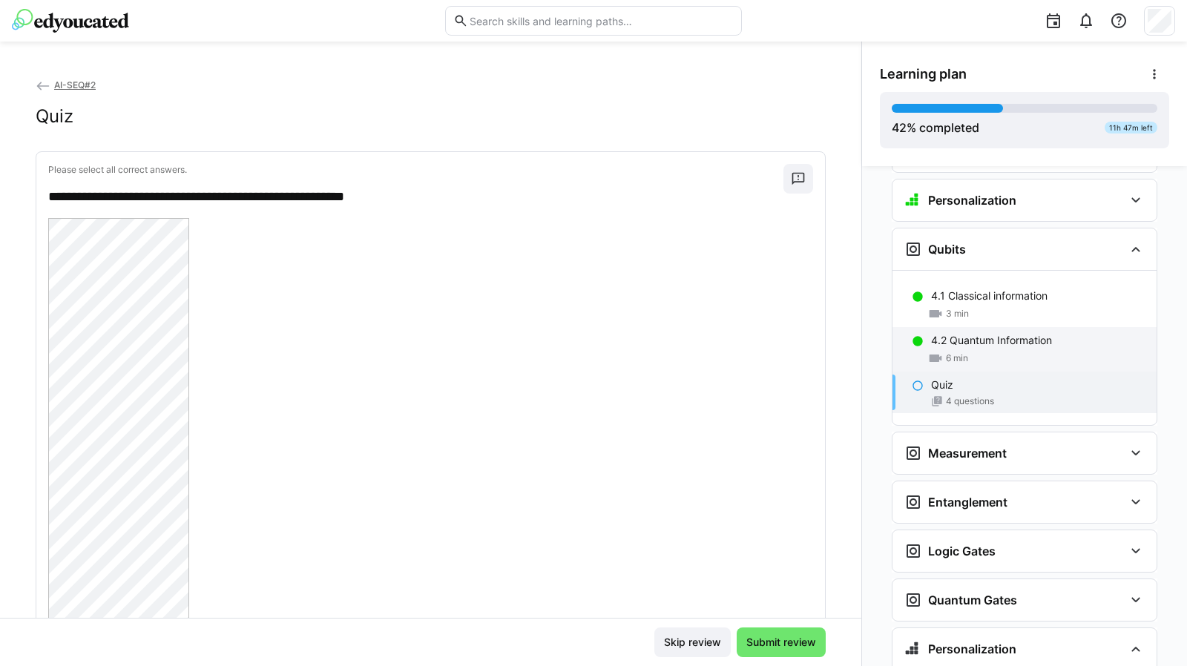
click at [1003, 351] on div "6 min" at bounding box center [1038, 358] width 214 height 15
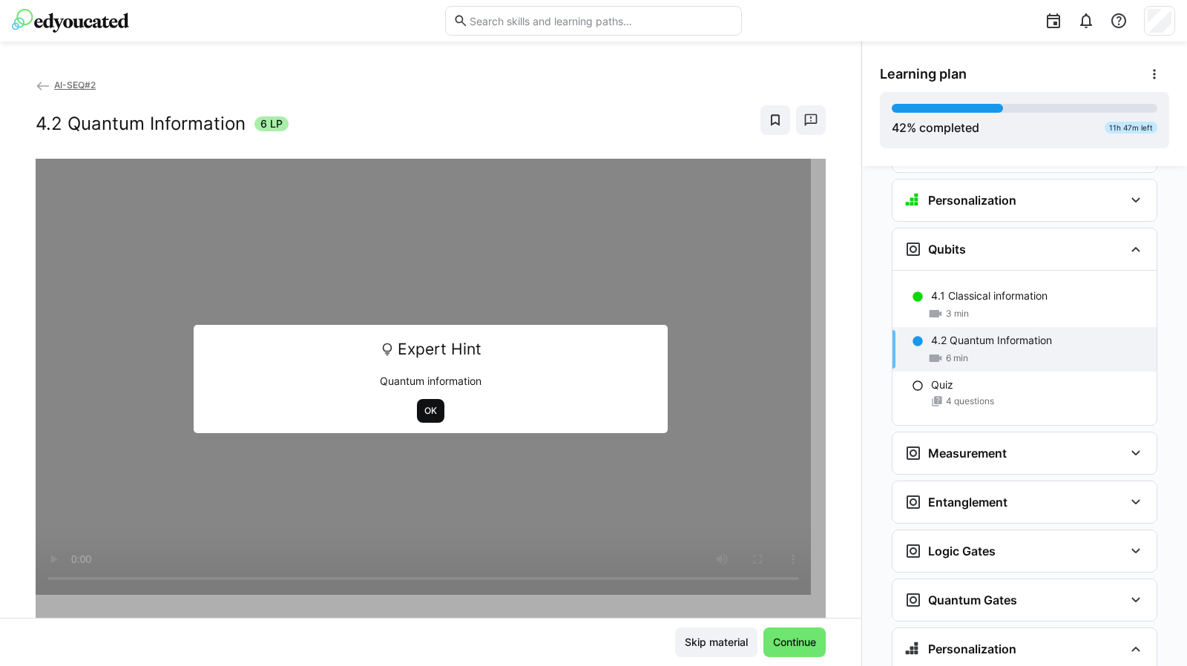
click at [427, 407] on span "OK" at bounding box center [431, 411] width 16 height 12
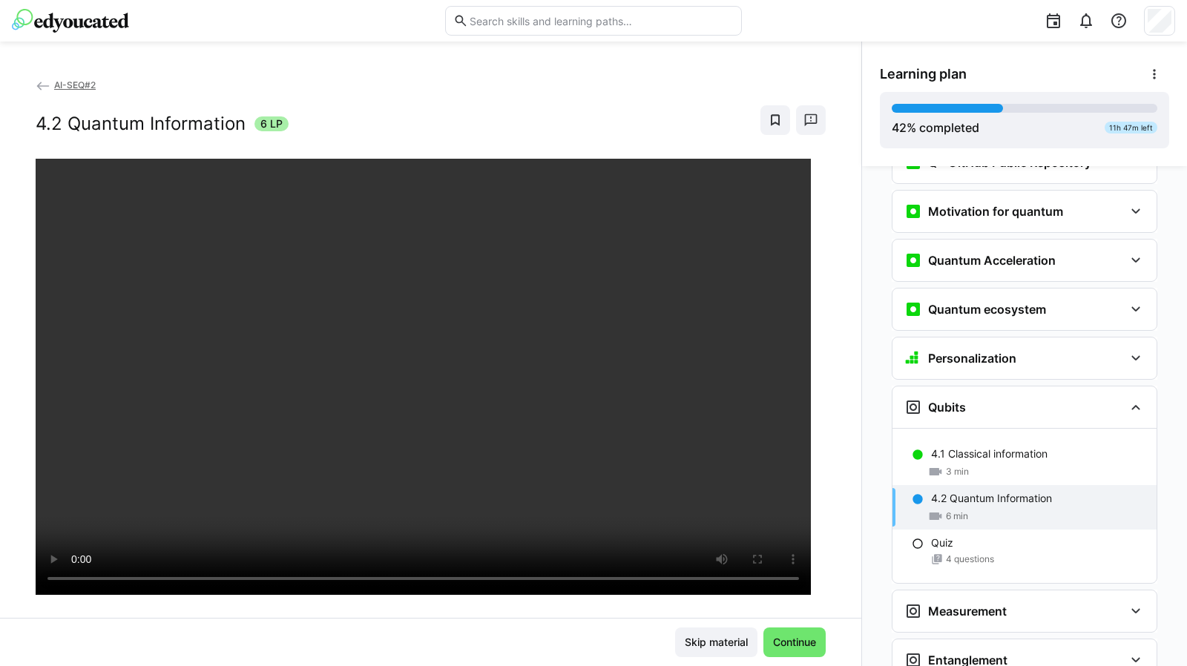
scroll to position [1528, 0]
click at [801, 640] on span "Continue" at bounding box center [794, 642] width 47 height 15
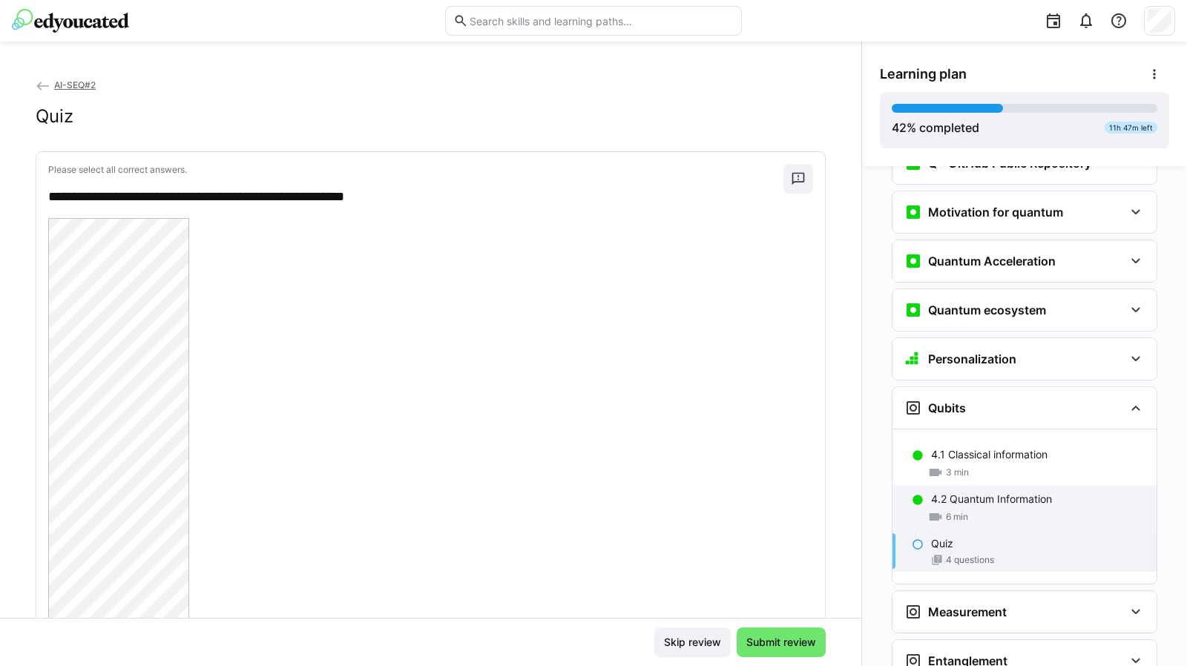
click at [994, 492] on p "4.2 Quantum Information" at bounding box center [991, 499] width 121 height 15
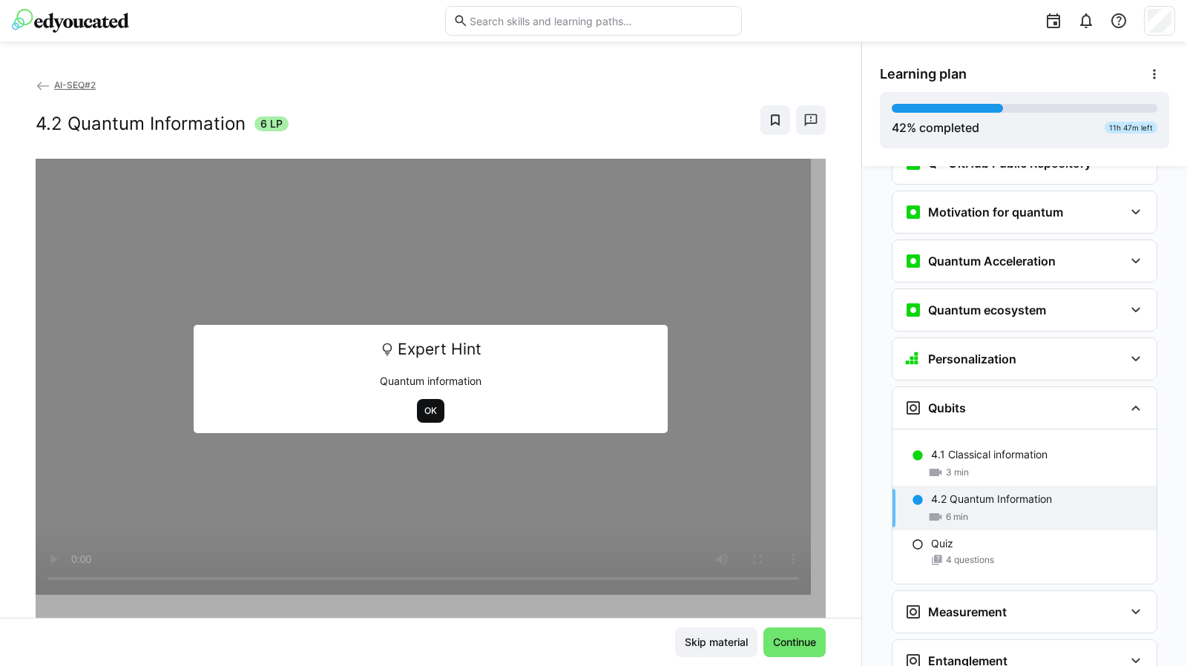
click at [423, 405] on span "OK" at bounding box center [431, 411] width 16 height 12
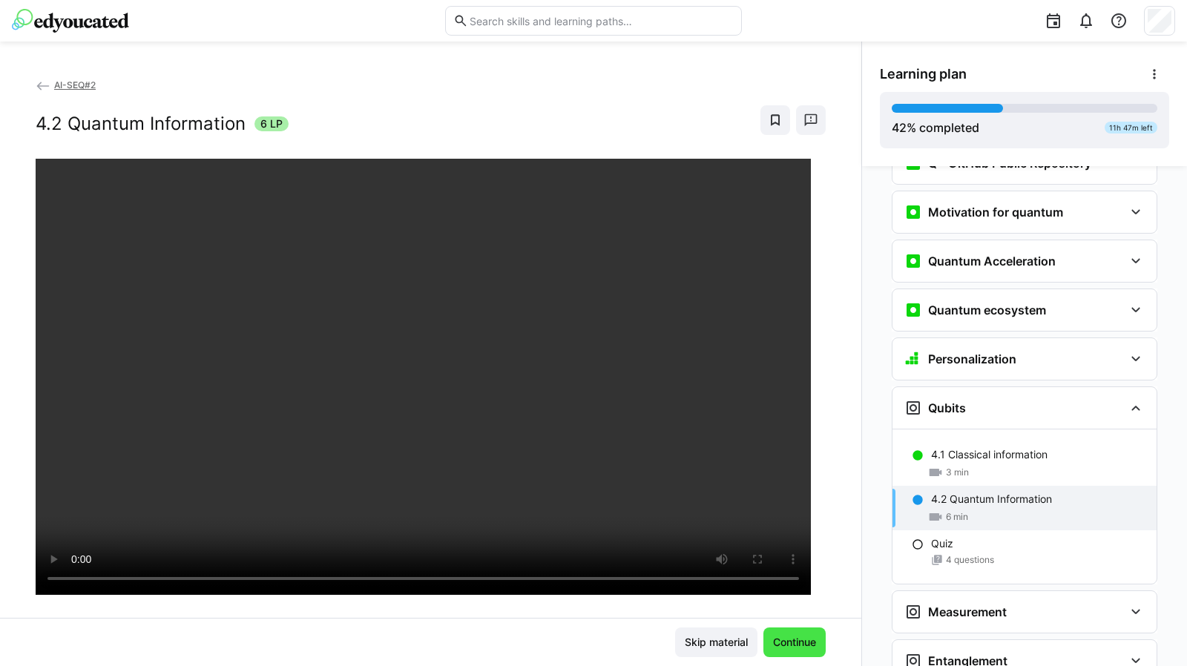
click at [783, 637] on span "Continue" at bounding box center [794, 642] width 47 height 15
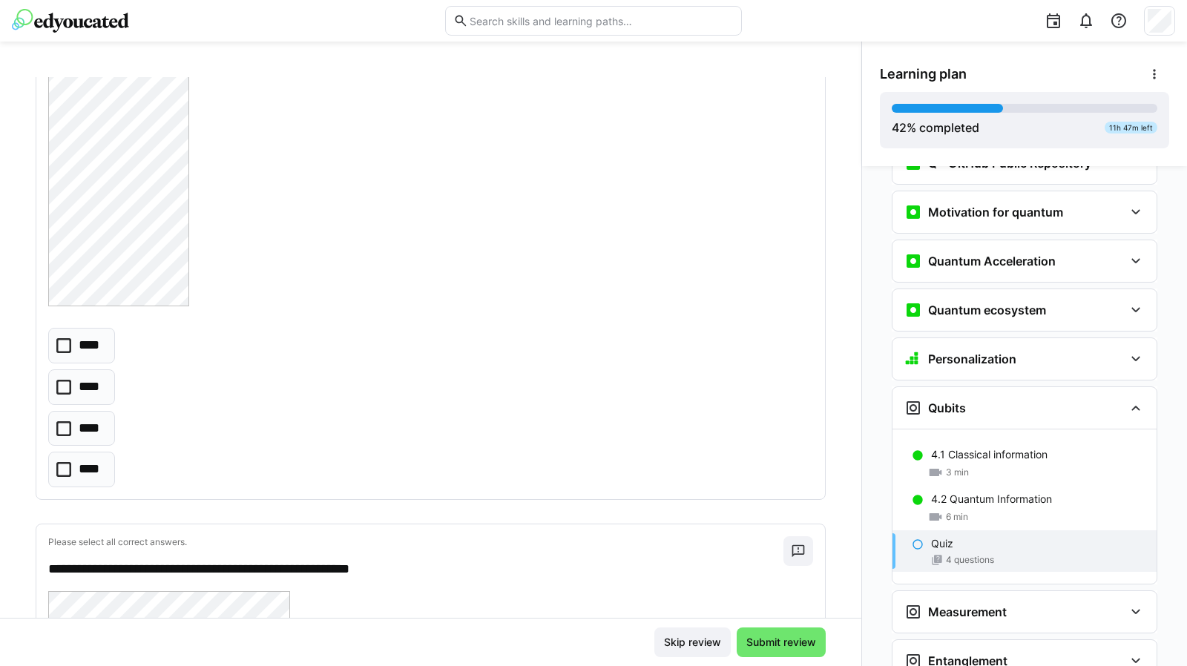
scroll to position [719, 0]
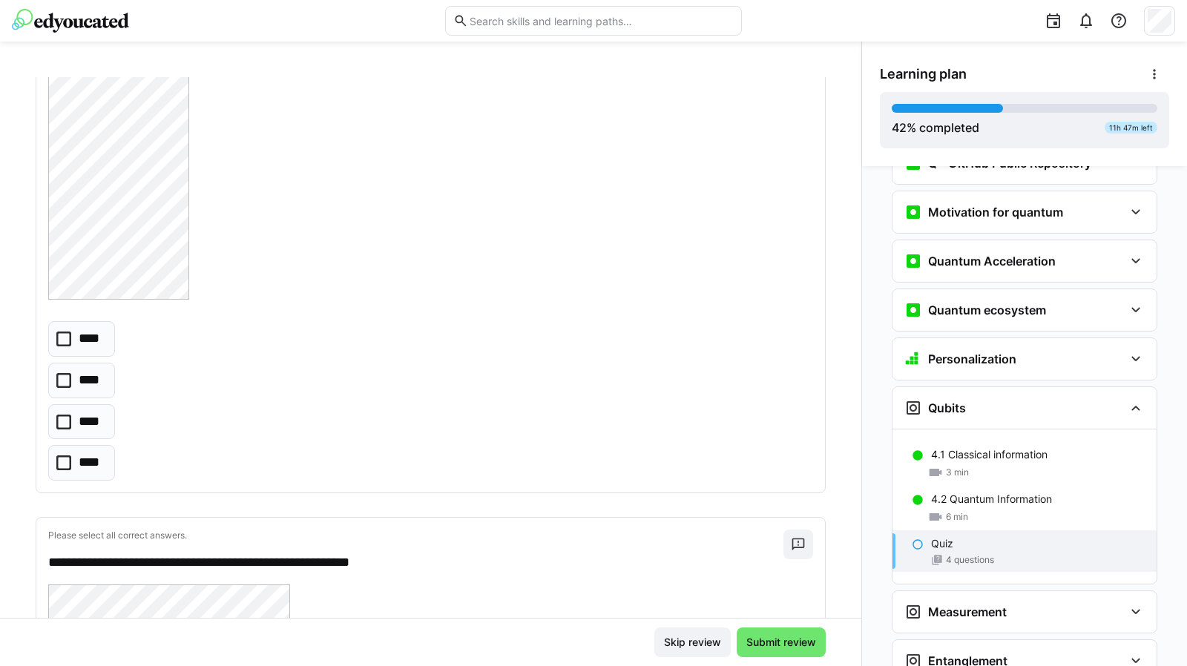
click at [64, 421] on icon at bounding box center [63, 422] width 15 height 15
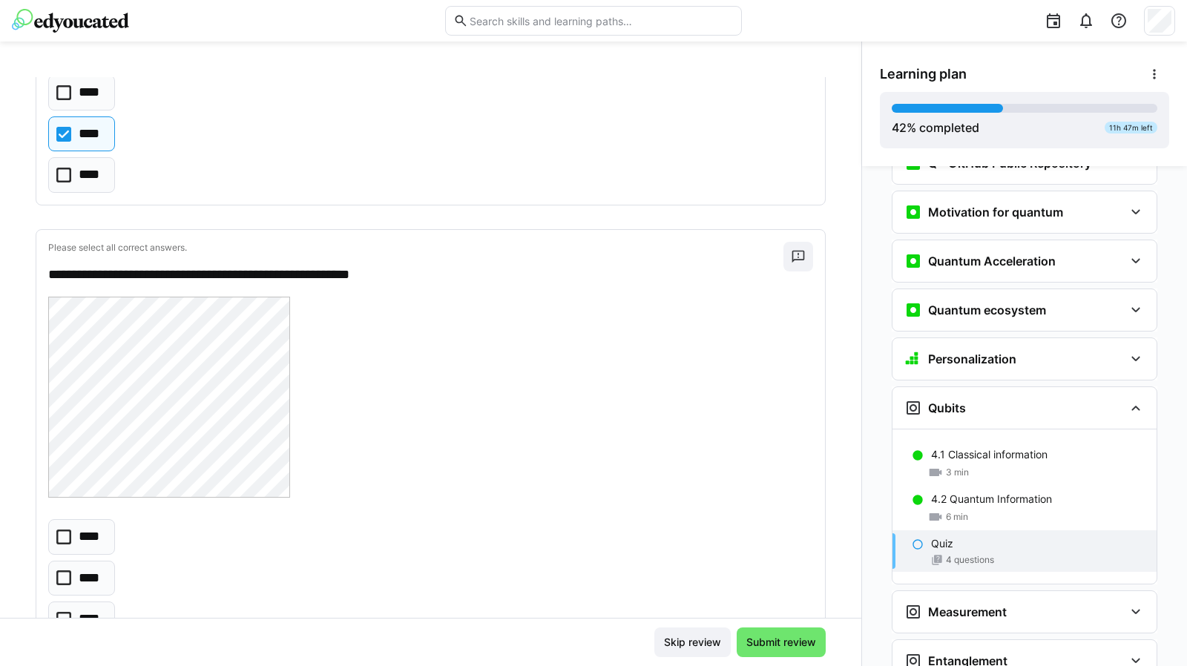
scroll to position [1010, 0]
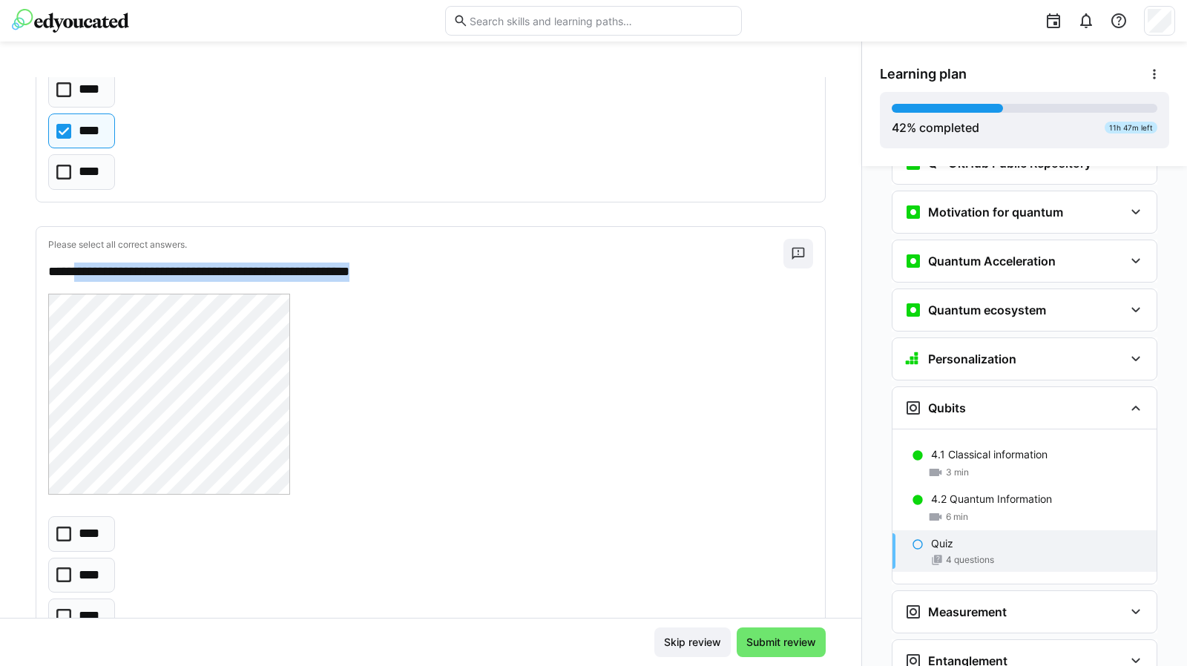
drag, startPoint x: 77, startPoint y: 267, endPoint x: 426, endPoint y: 272, distance: 348.8
click at [426, 272] on p "**********" at bounding box center [409, 272] width 722 height 19
copy p "**********"
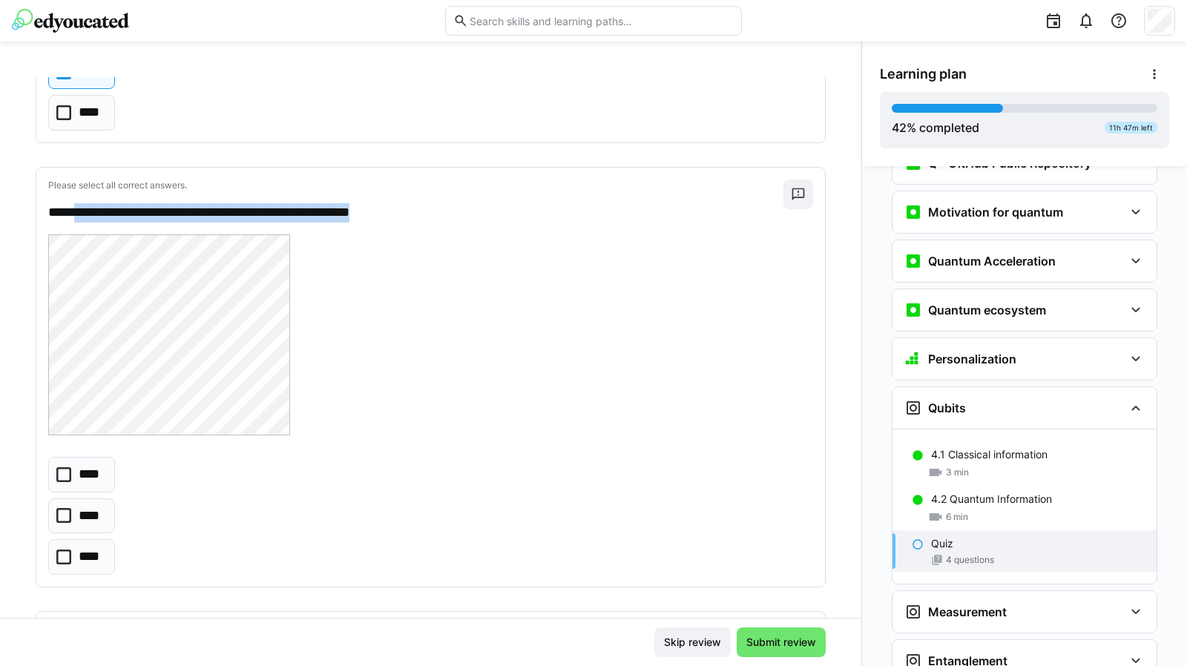
scroll to position [1079, 0]
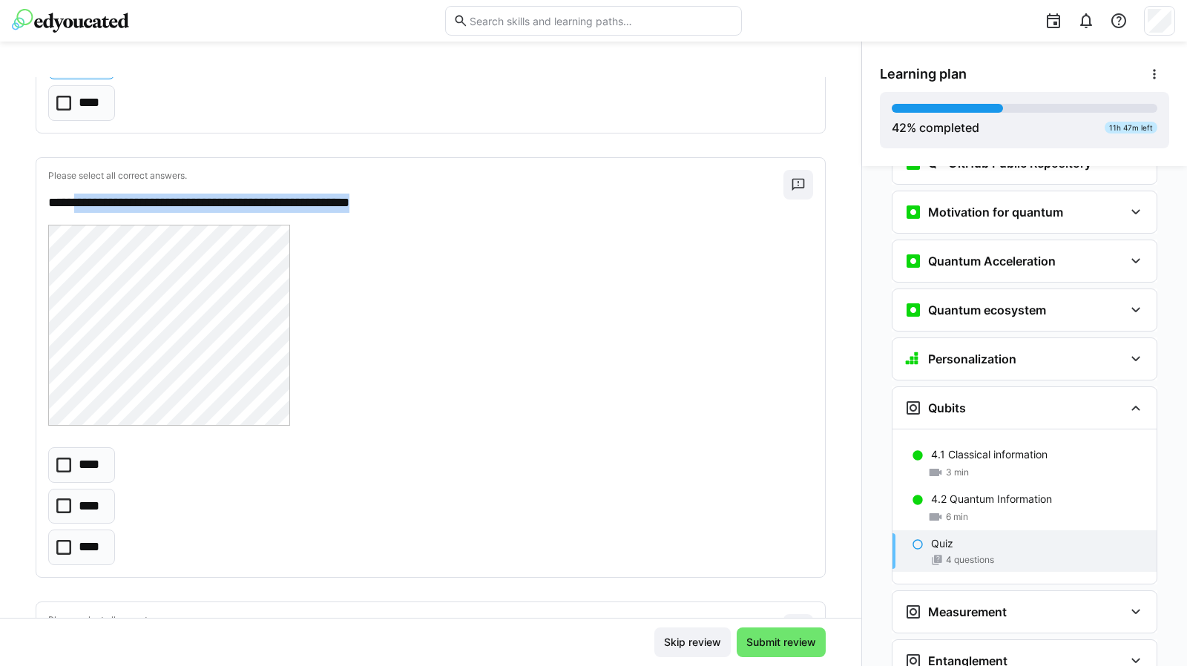
click at [64, 500] on icon at bounding box center [63, 506] width 15 height 15
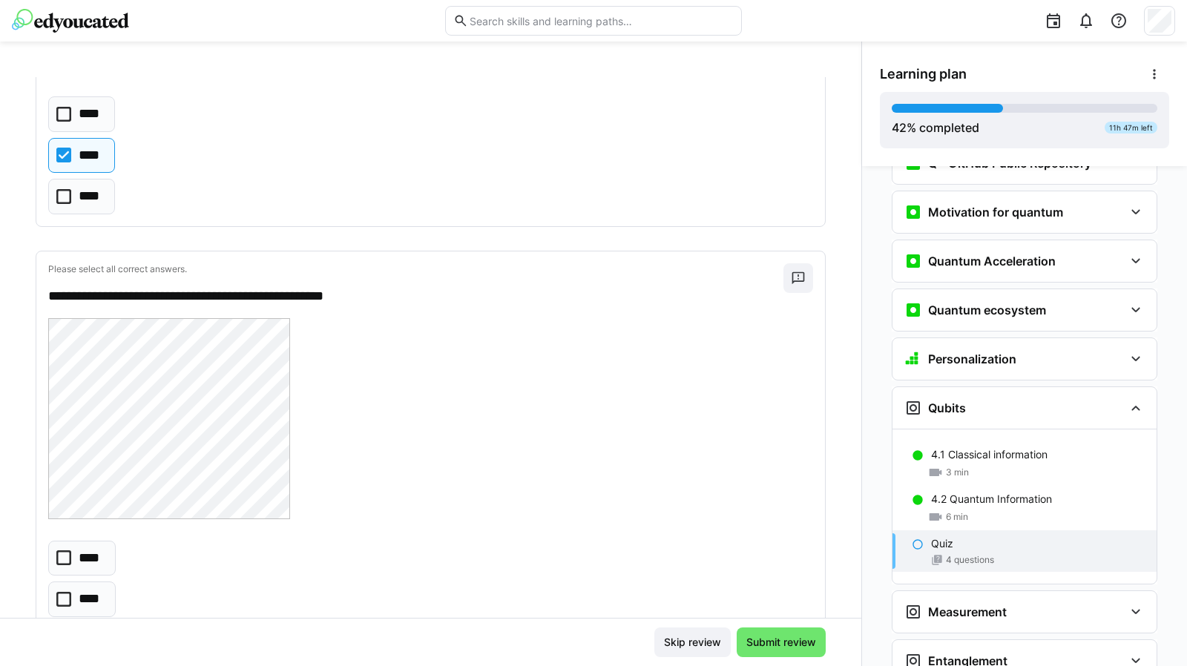
scroll to position [1431, 0]
drag, startPoint x: 85, startPoint y: 294, endPoint x: 404, endPoint y: 284, distance: 320.0
click at [404, 286] on p "**********" at bounding box center [409, 295] width 722 height 19
copy p "**********"
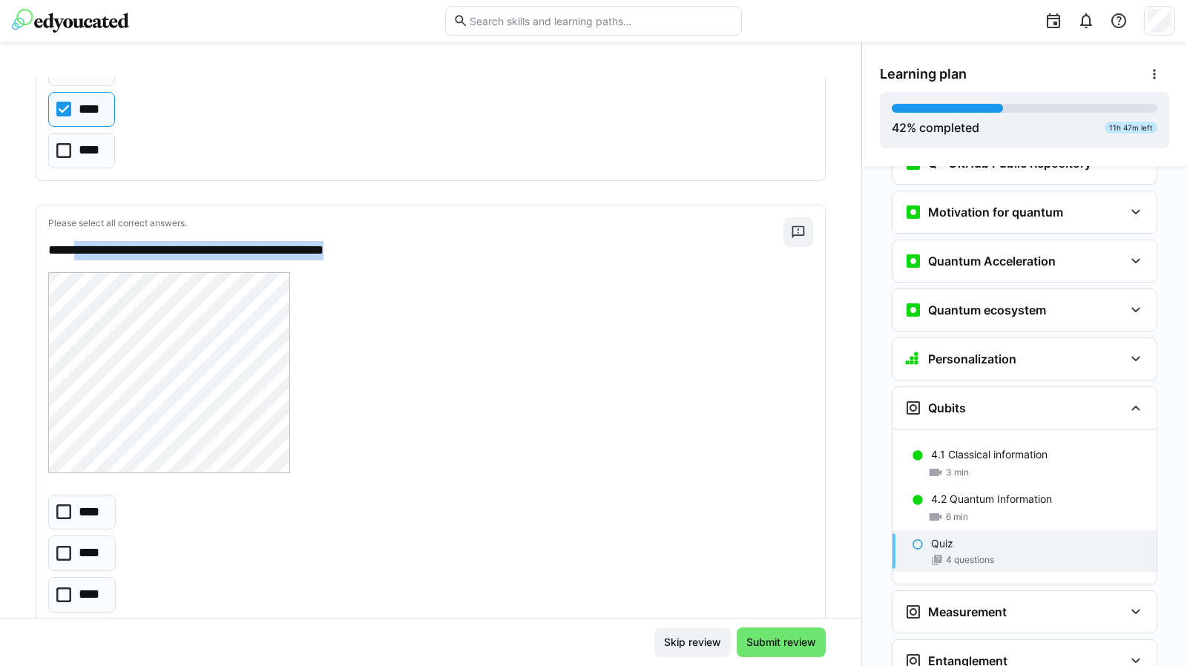
scroll to position [1477, 0]
click at [62, 545] on icon at bounding box center [63, 552] width 15 height 15
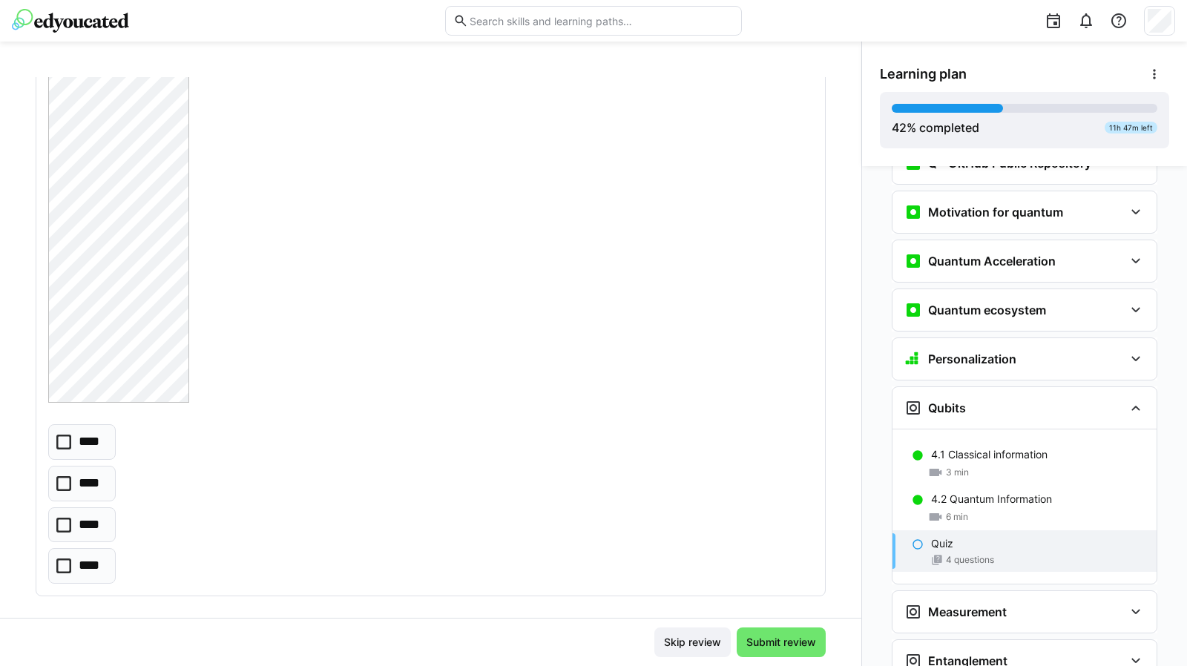
scroll to position [2595, 0]
click at [67, 554] on icon at bounding box center [63, 561] width 15 height 15
click at [432, 457] on div "**** **** **** ****" at bounding box center [430, 499] width 765 height 160
click at [781, 640] on span "Submit review" at bounding box center [781, 642] width 74 height 15
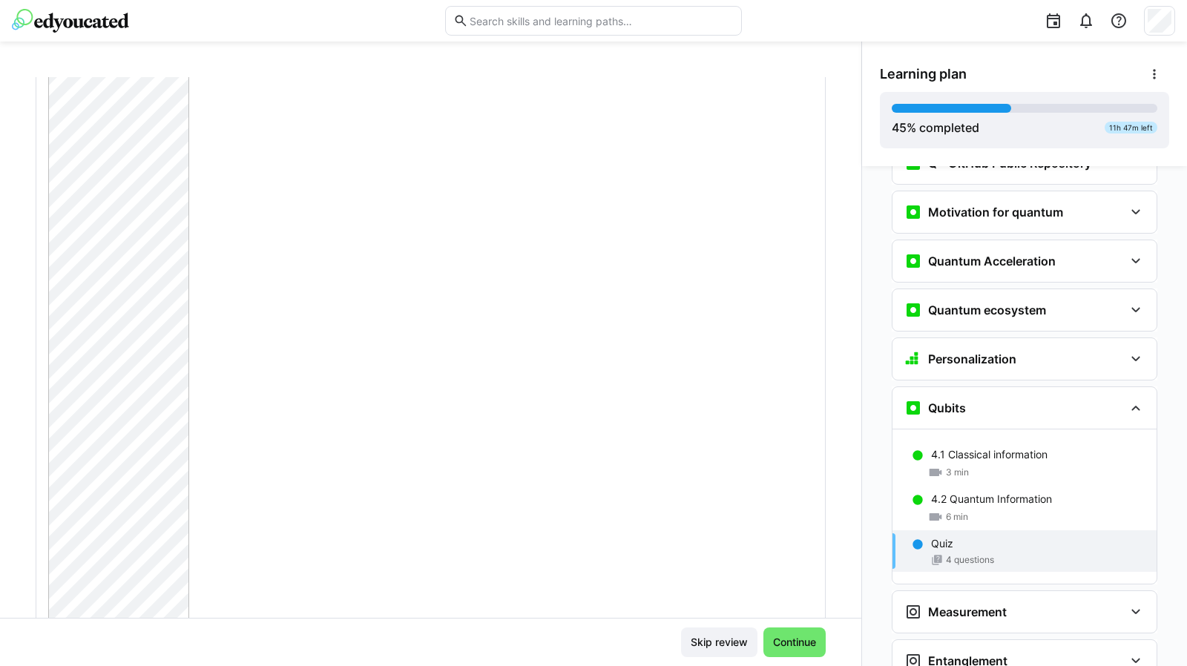
scroll to position [2335, 0]
click at [793, 639] on span "Continue" at bounding box center [794, 642] width 47 height 15
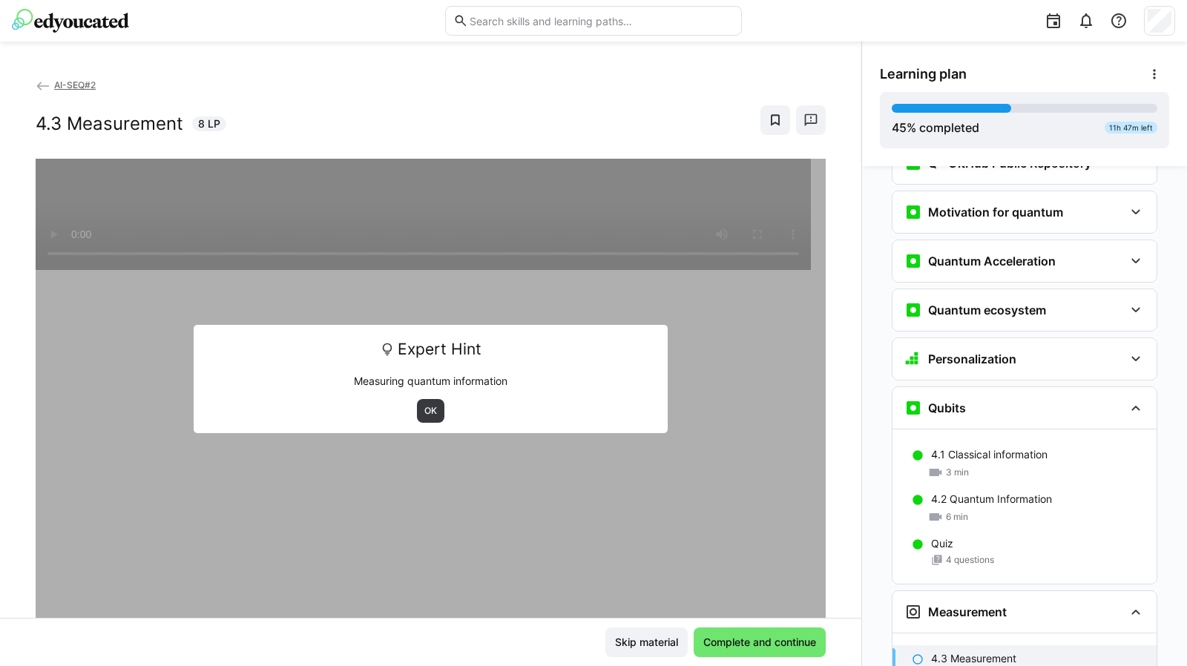
scroll to position [1878, 0]
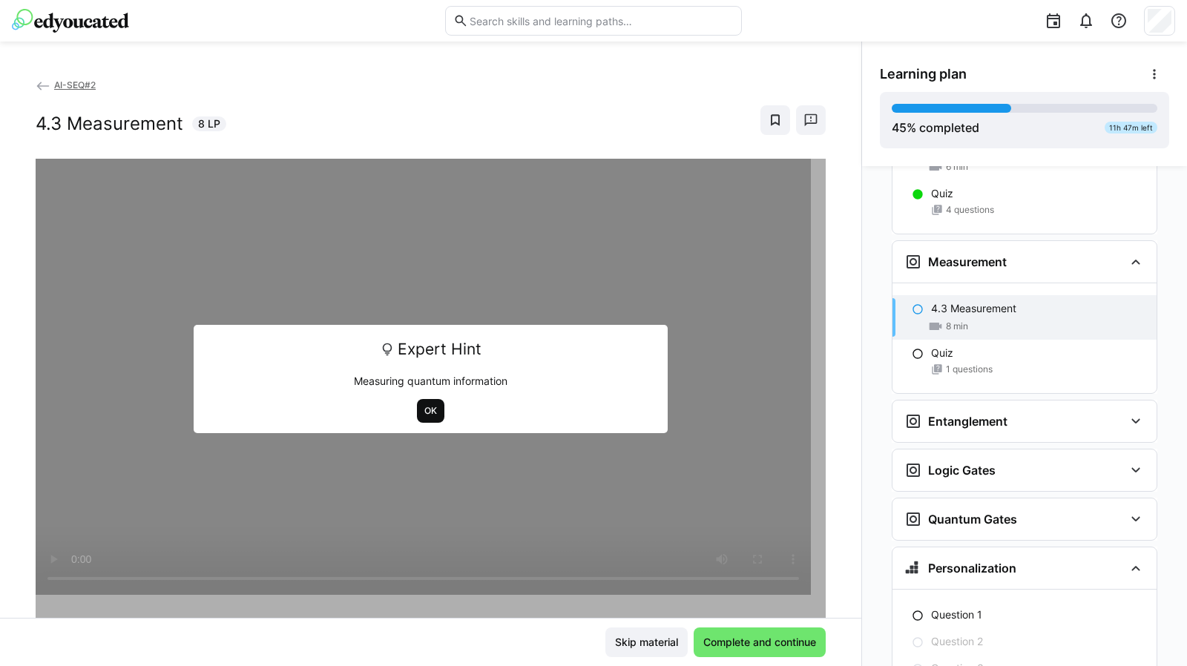
click at [423, 405] on span "OK" at bounding box center [431, 411] width 16 height 12
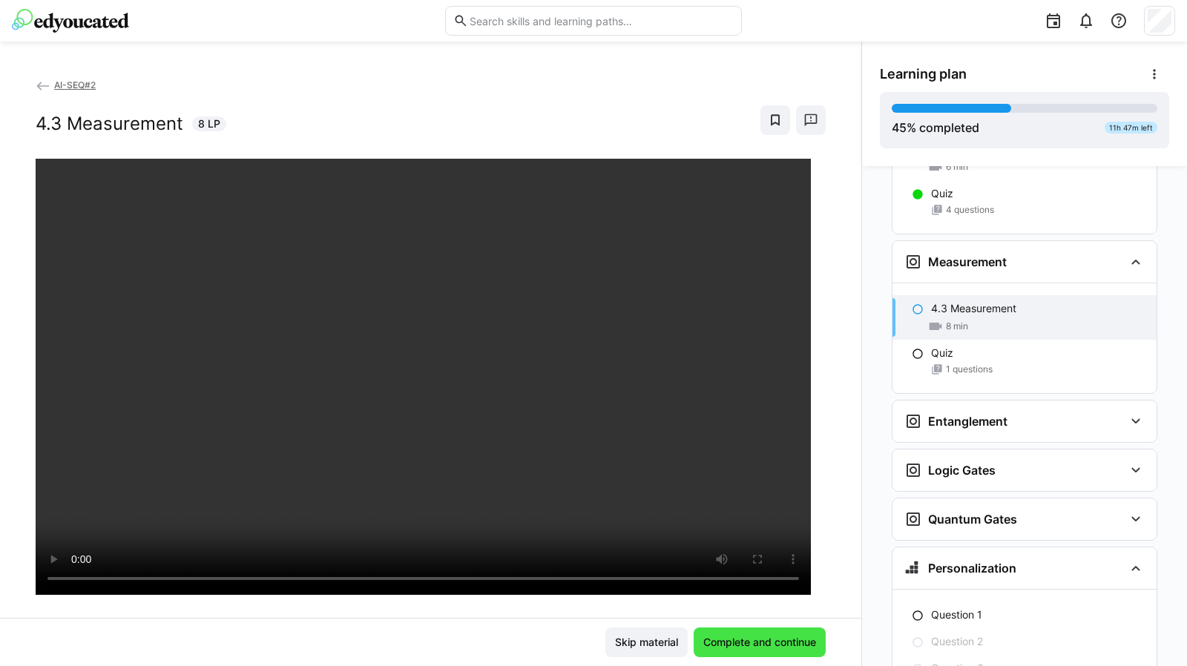
click at [730, 643] on span "Complete and continue" at bounding box center [759, 642] width 117 height 15
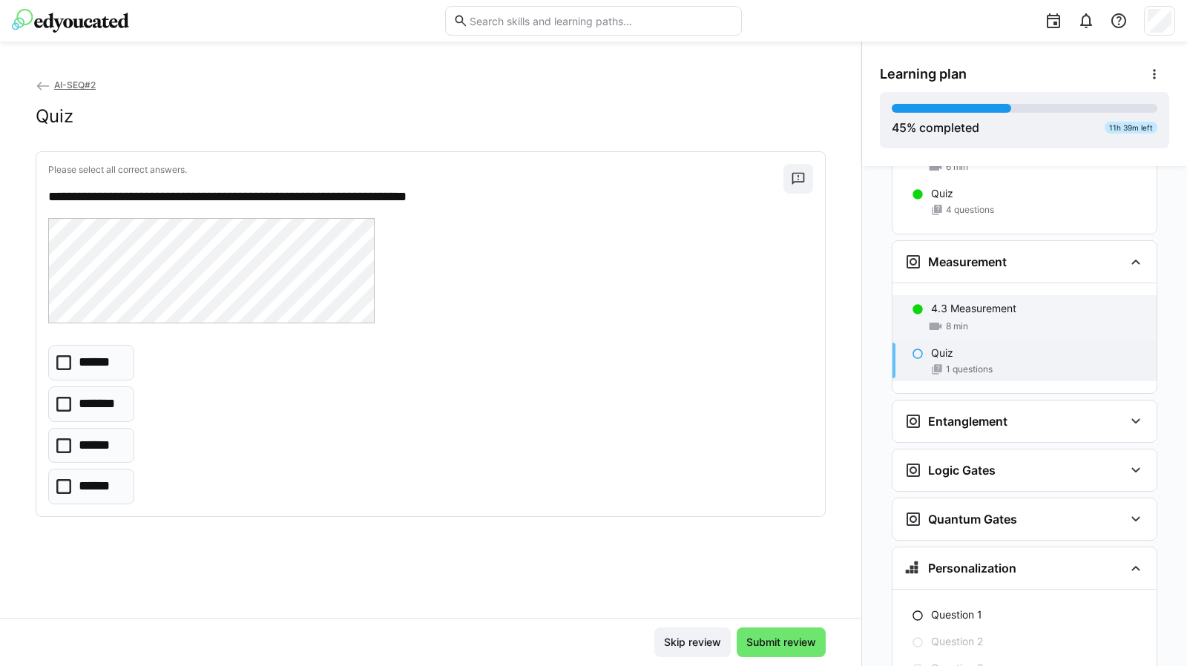
click at [979, 319] on div "8 min" at bounding box center [1038, 326] width 214 height 15
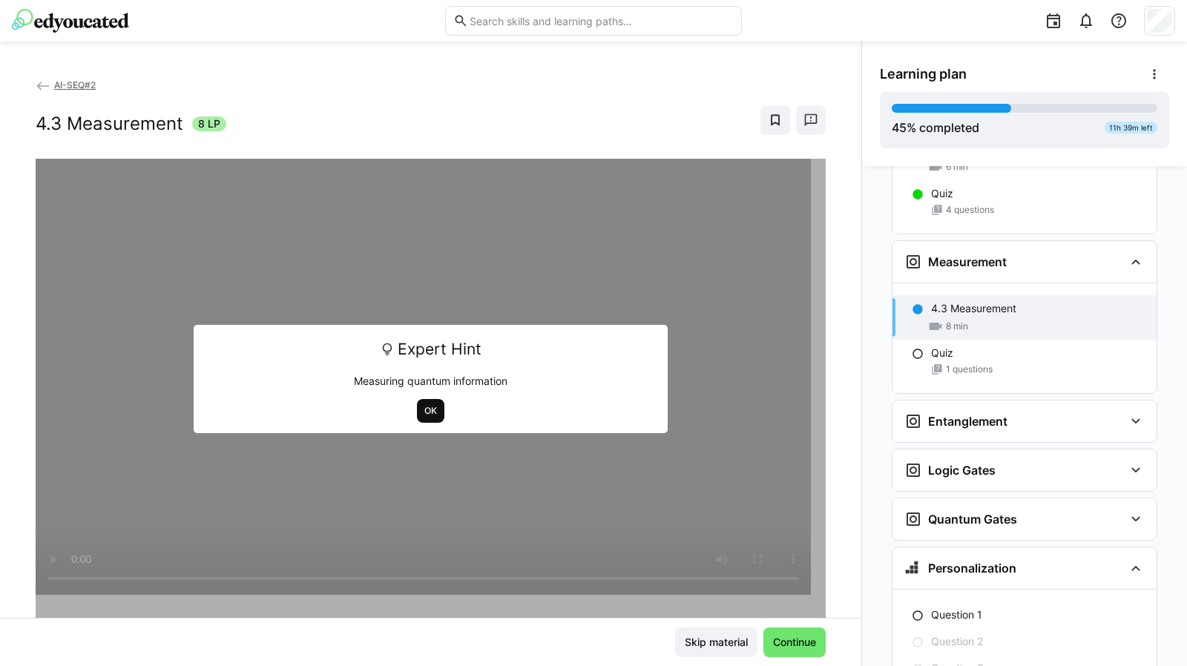
click at [419, 419] on span "OK" at bounding box center [430, 411] width 27 height 24
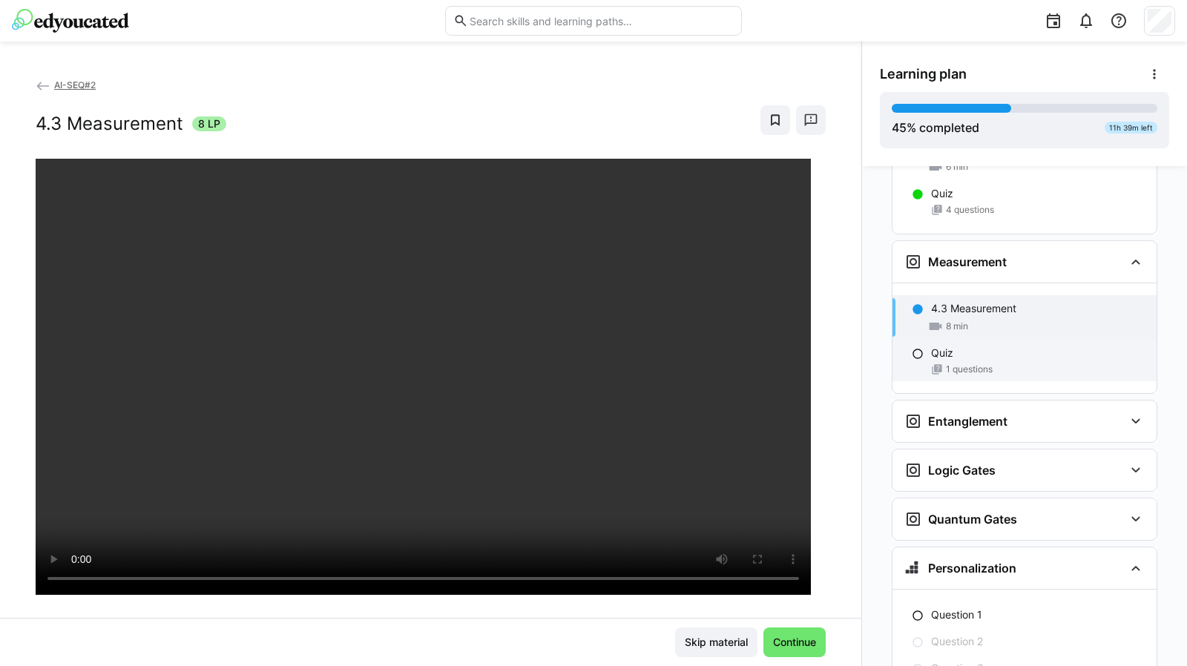
click at [959, 346] on div "Quiz" at bounding box center [1038, 353] width 214 height 15
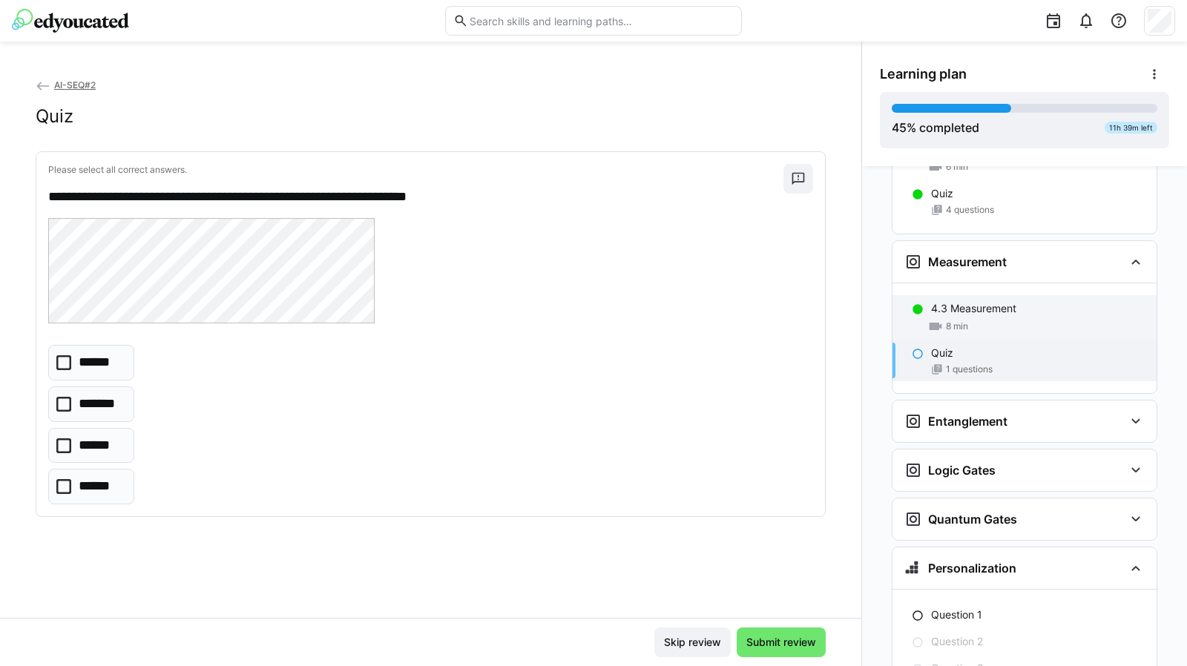
click at [963, 295] on div "4.3 Measurement 8 min" at bounding box center [1025, 317] width 264 height 45
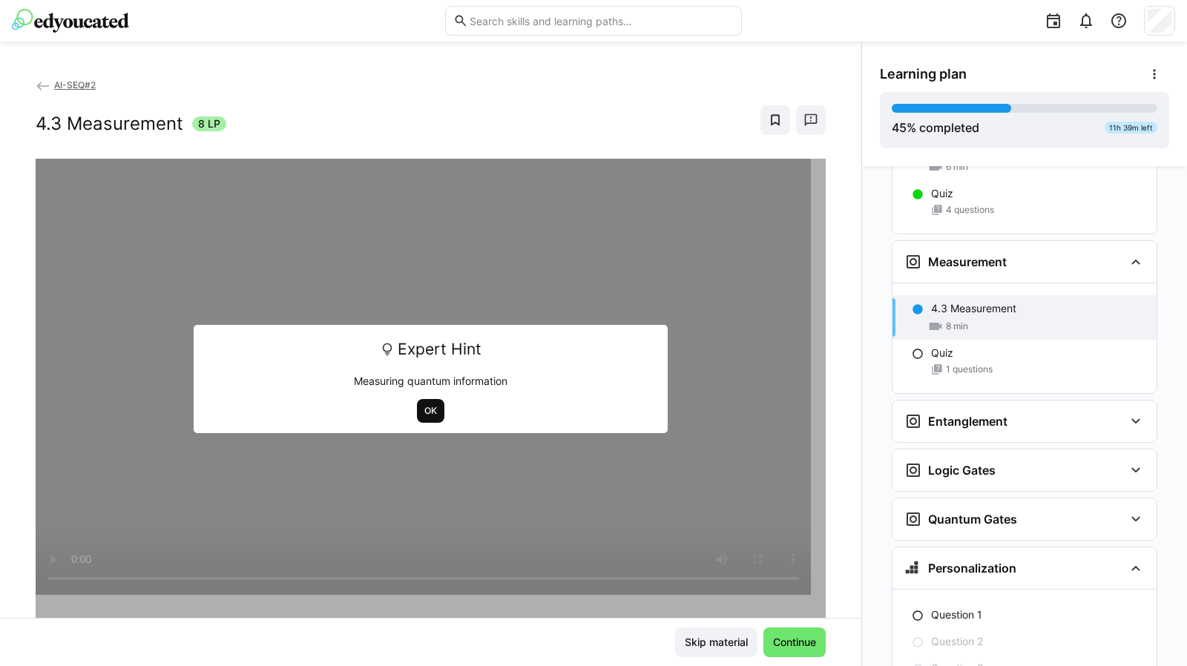
click at [427, 408] on span "OK" at bounding box center [431, 411] width 16 height 12
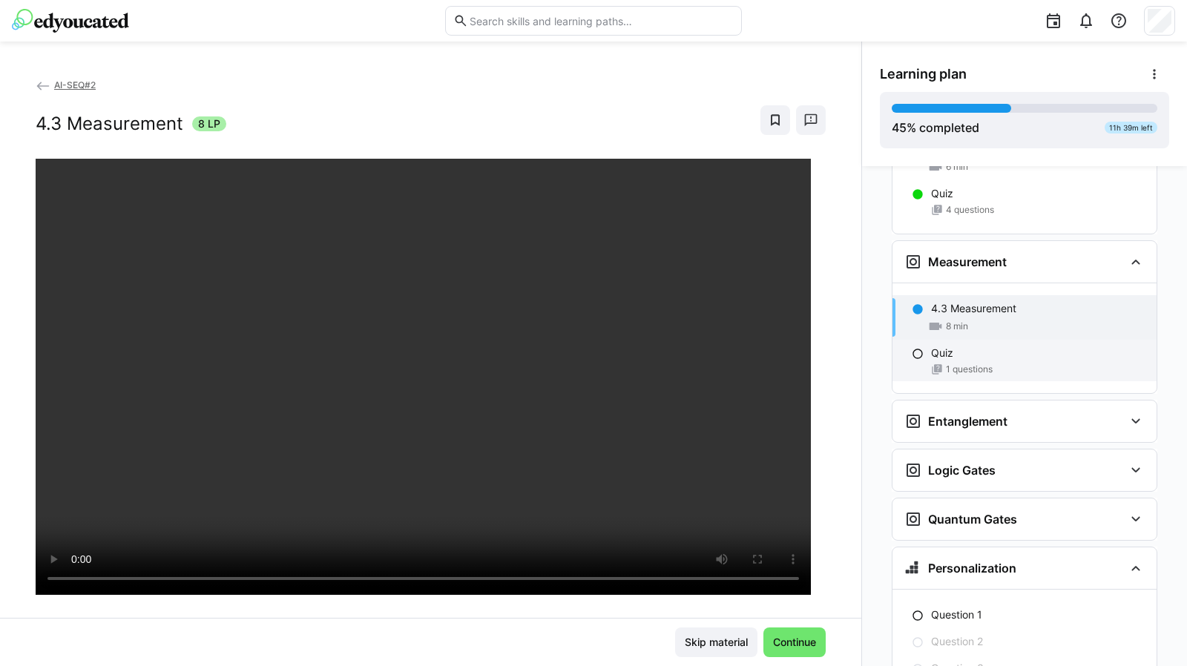
click at [952, 364] on span "1 questions" at bounding box center [969, 370] width 47 height 12
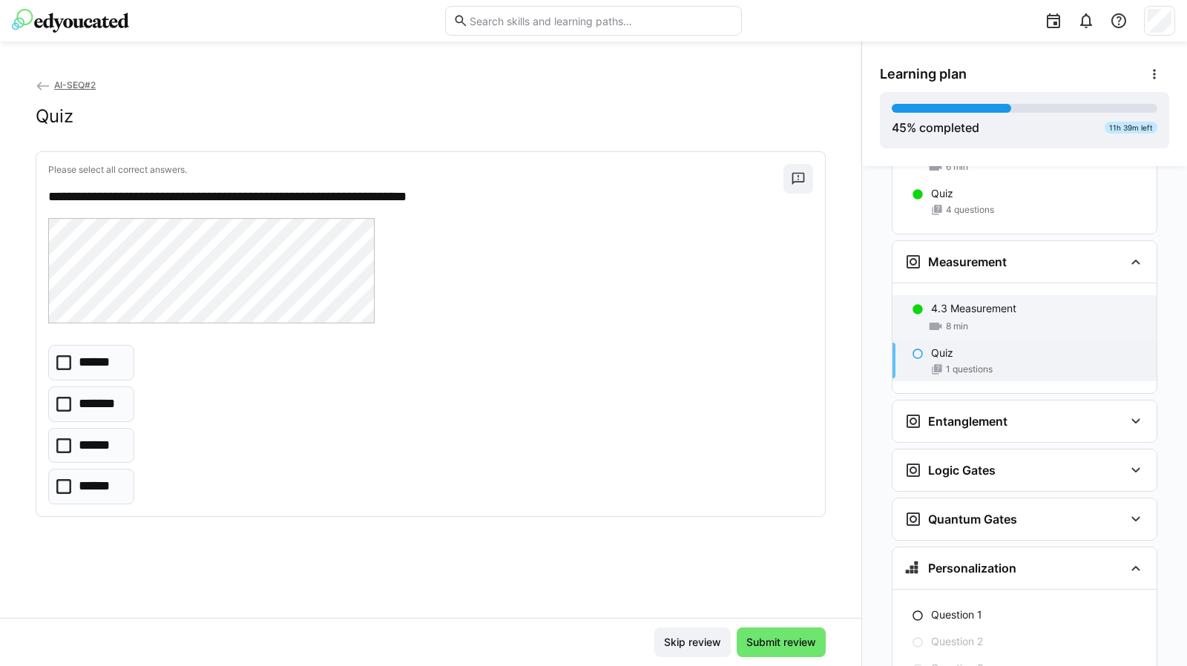
click at [960, 319] on div "8 min" at bounding box center [948, 326] width 40 height 15
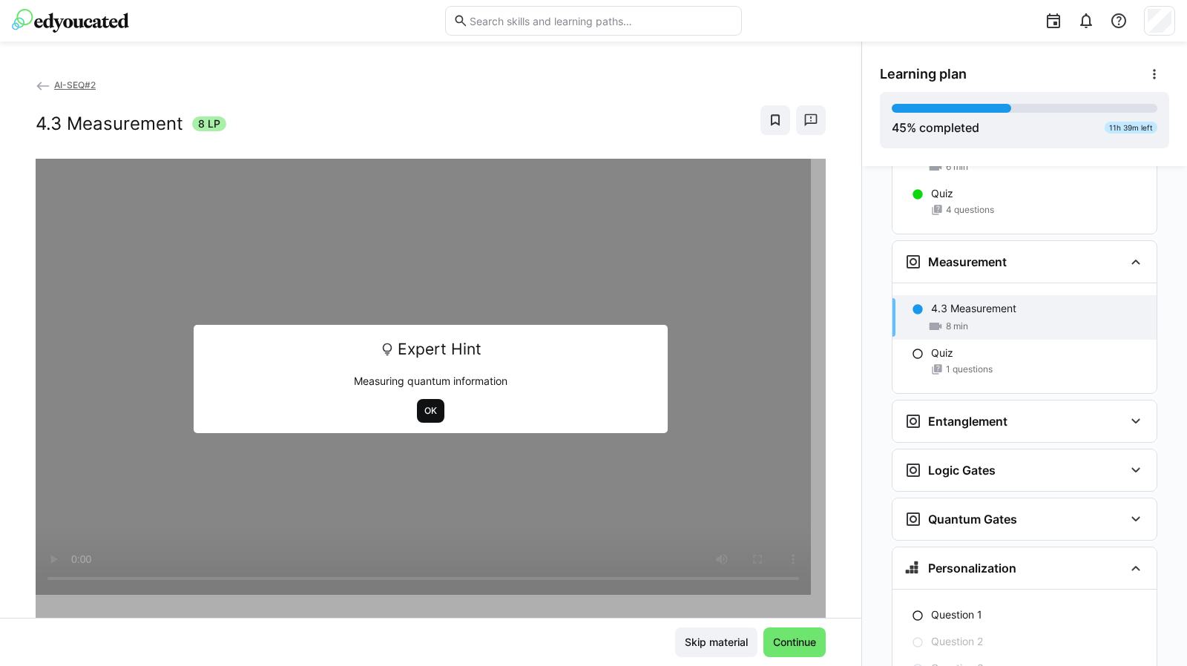
click at [417, 409] on span "OK" at bounding box center [430, 411] width 27 height 24
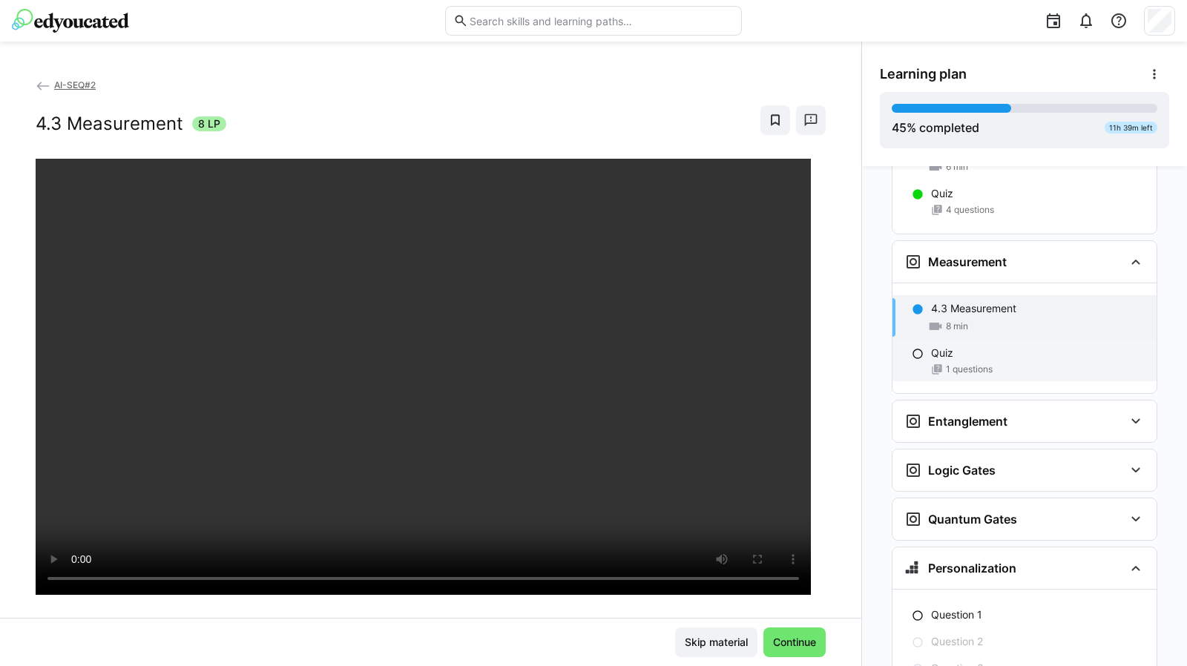
click at [947, 340] on div "Quiz 1 questions" at bounding box center [1025, 361] width 264 height 42
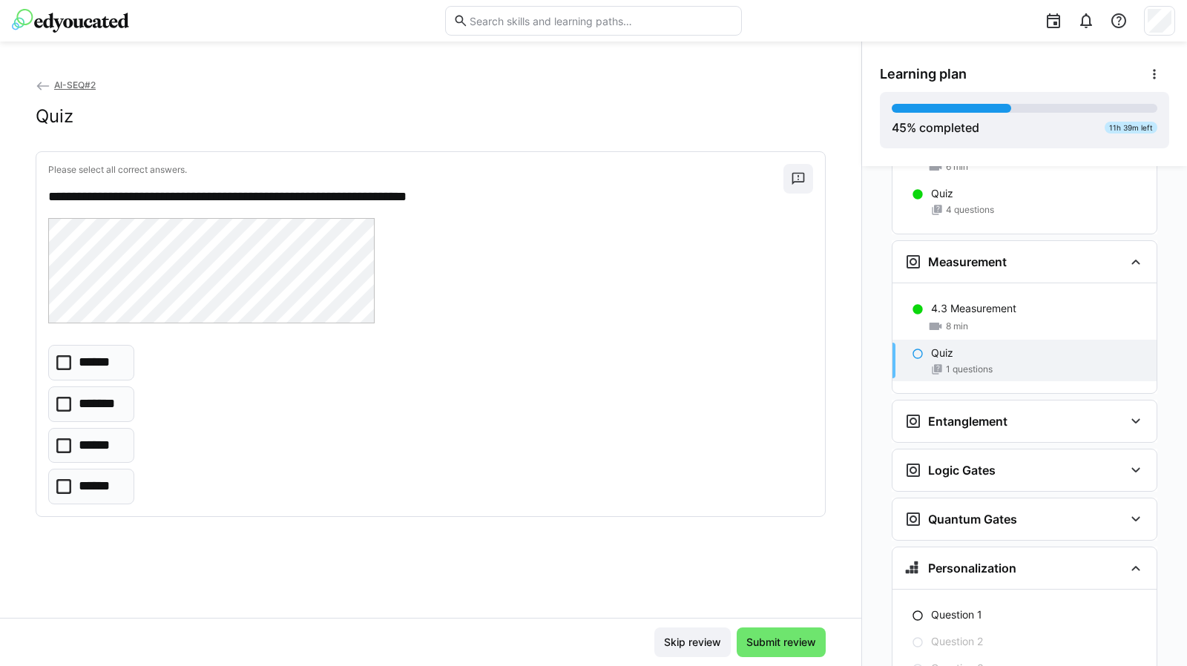
click at [65, 363] on icon at bounding box center [63, 362] width 15 height 15
click at [766, 641] on span "Submit review" at bounding box center [781, 642] width 74 height 15
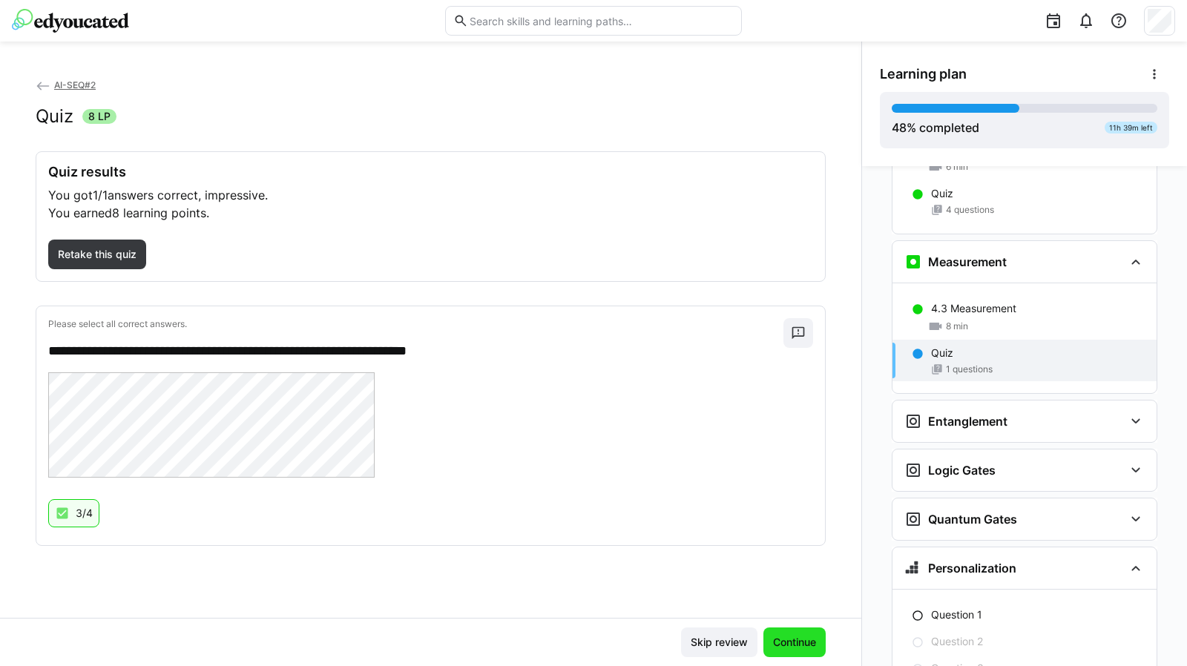
click at [776, 648] on span "Continue" at bounding box center [794, 642] width 47 height 15
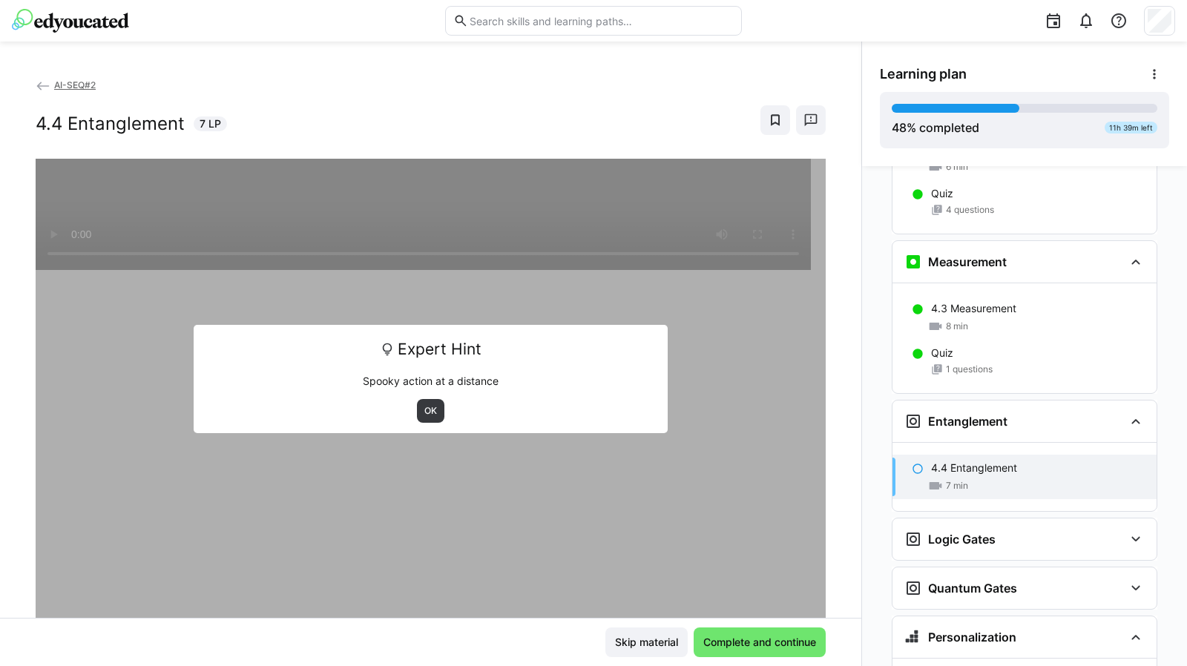
scroll to position [1989, 0]
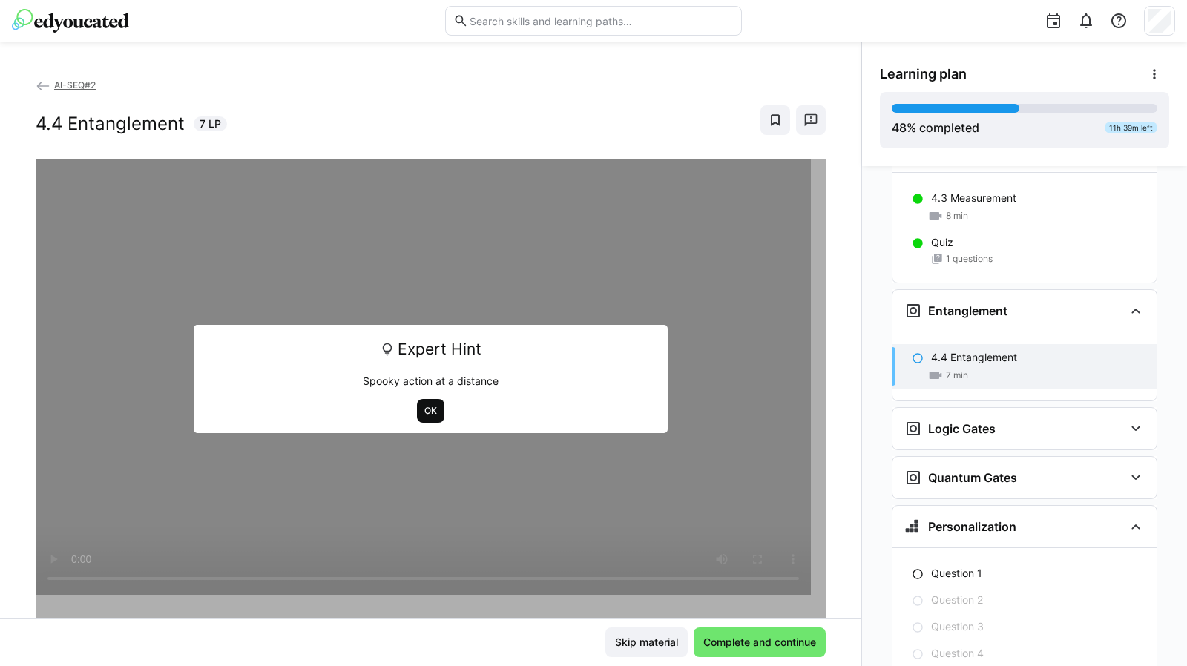
click at [425, 408] on span "OK" at bounding box center [431, 411] width 16 height 12
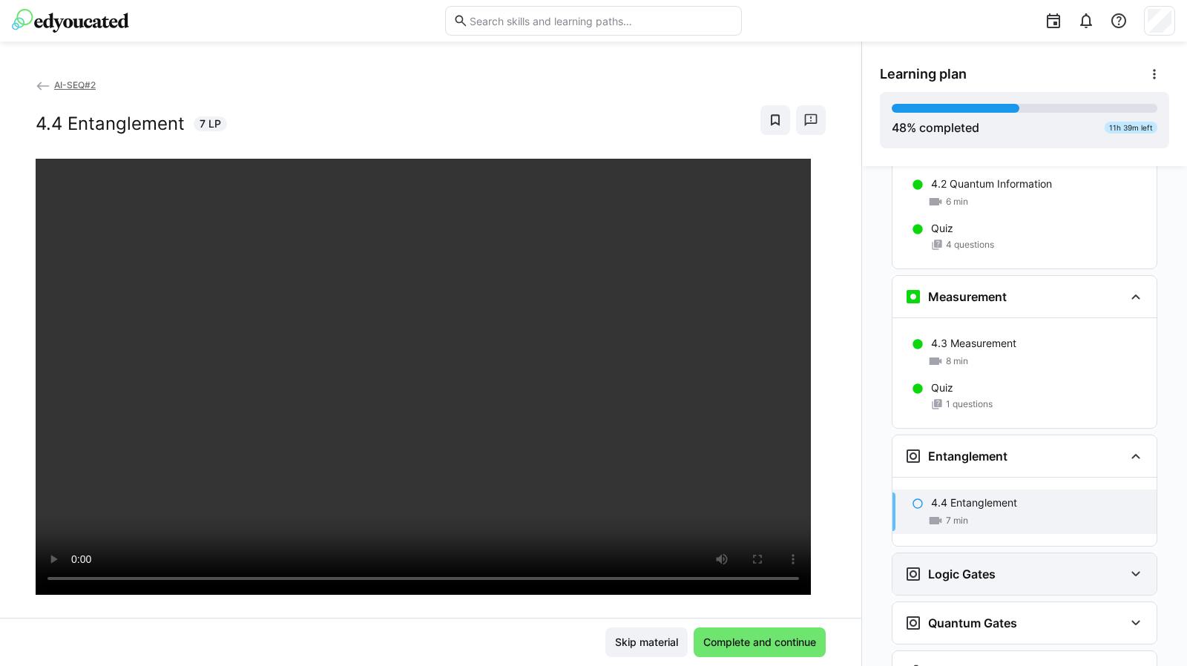
scroll to position [2056, 0]
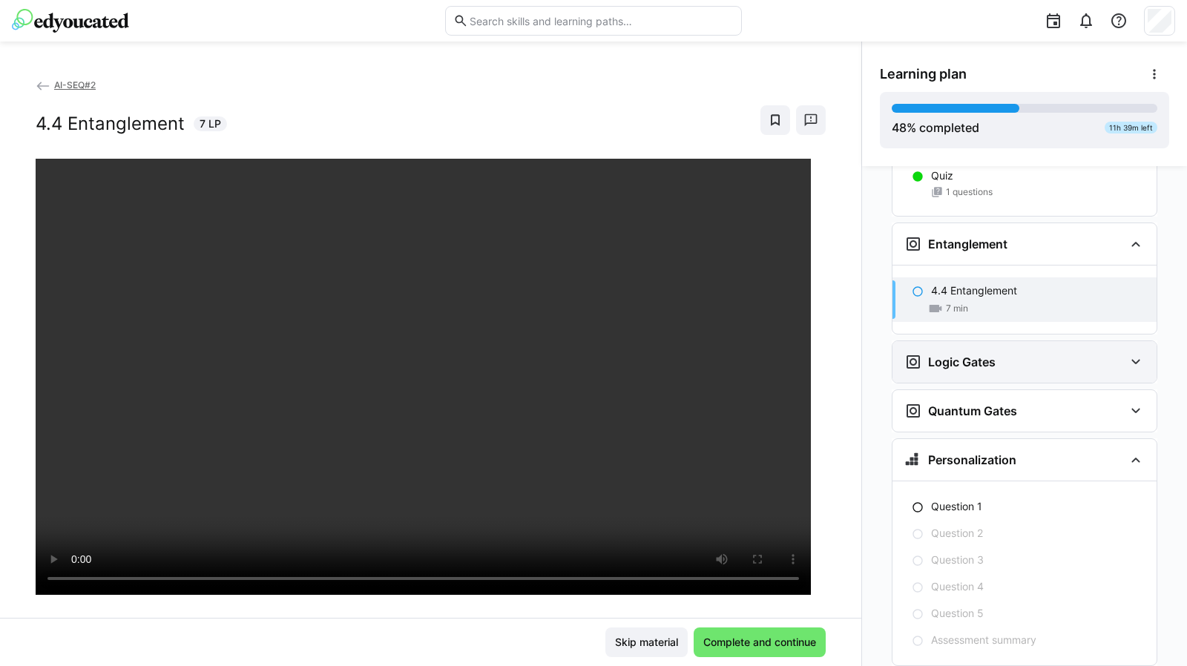
click at [1131, 341] on div "Logic Gates" at bounding box center [1025, 362] width 264 height 42
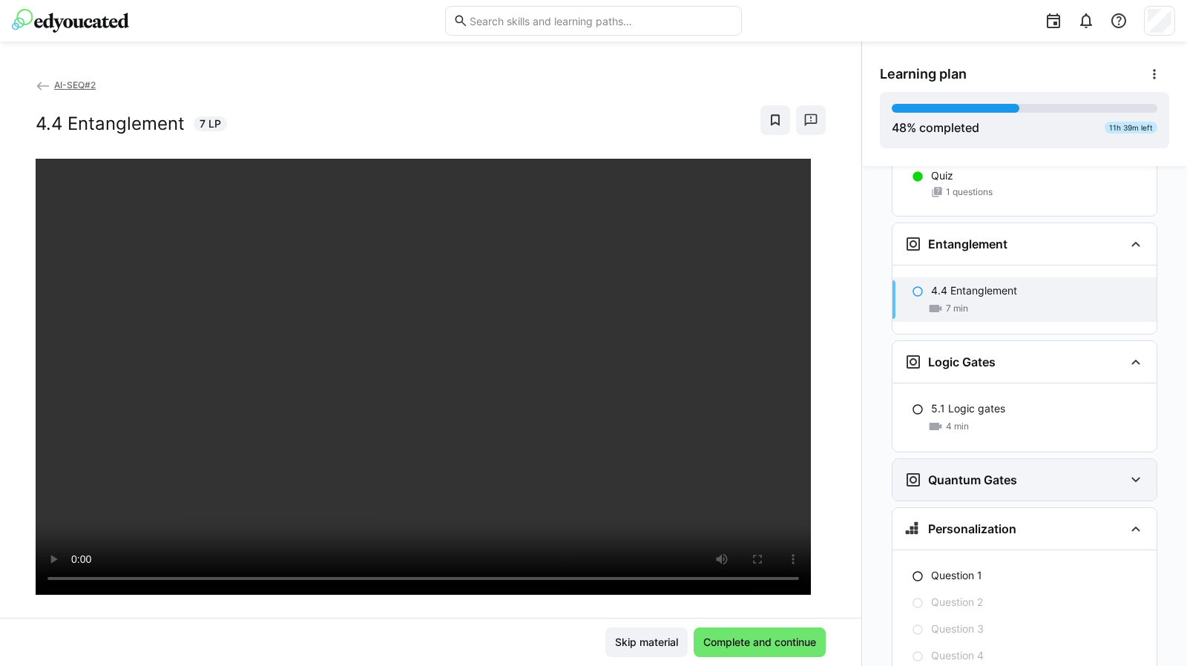
click at [1132, 471] on eds-icon at bounding box center [1136, 480] width 18 height 18
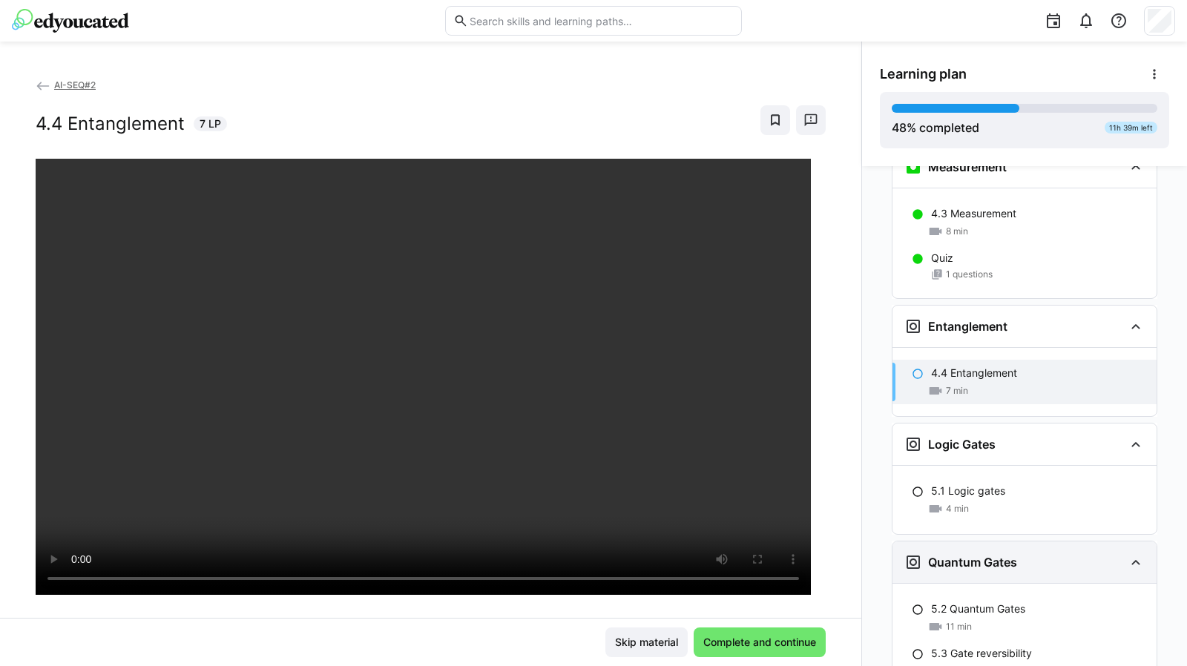
scroll to position [1973, 0]
drag, startPoint x: 8, startPoint y: 487, endPoint x: 630, endPoint y: 116, distance: 724.2
click at [630, 116] on div "4.4 Entanglement 7 LP" at bounding box center [431, 120] width 790 height 30
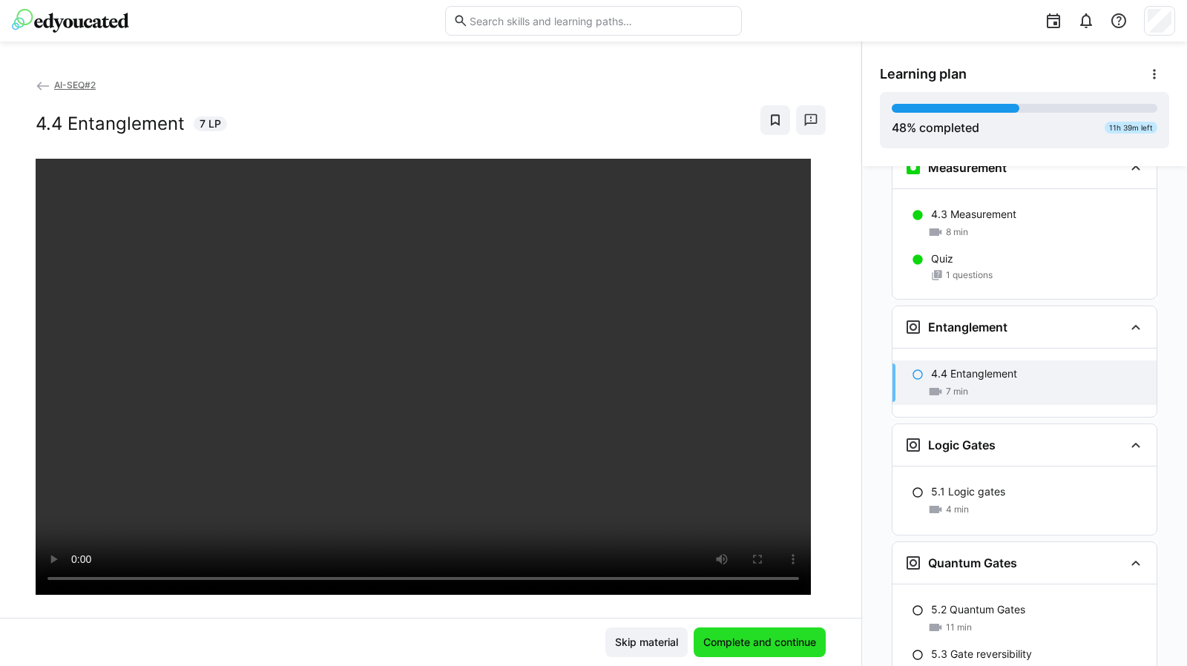
click at [738, 643] on span "Complete and continue" at bounding box center [759, 642] width 117 height 15
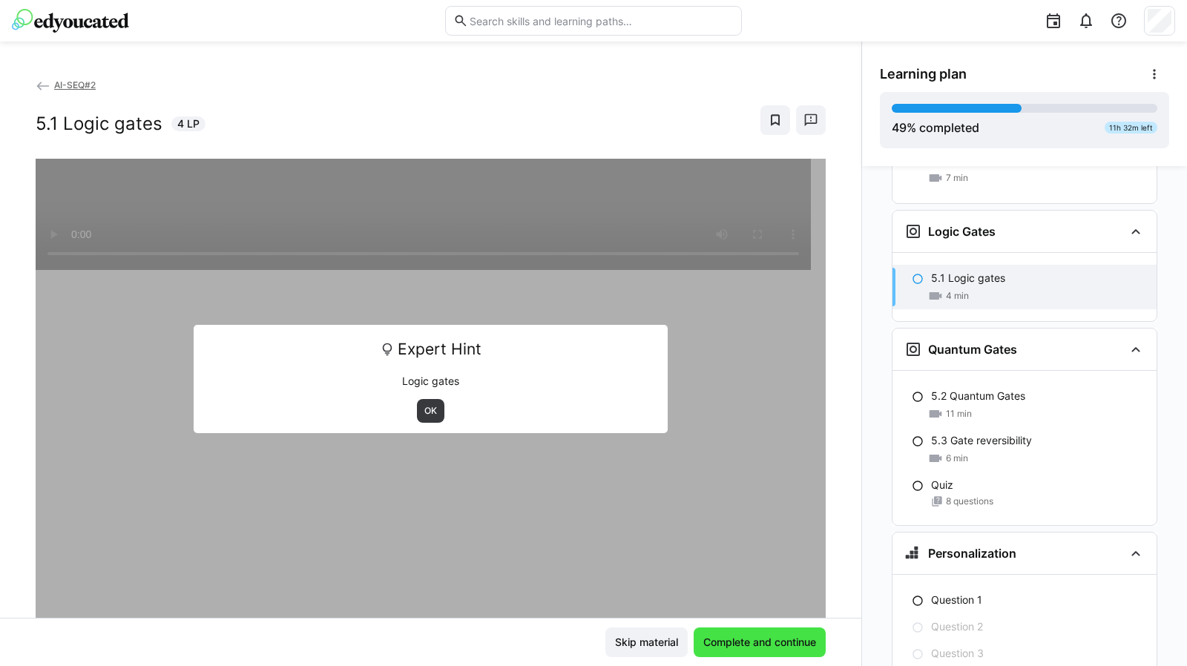
scroll to position [2188, 0]
